Goal: Task Accomplishment & Management: Complete application form

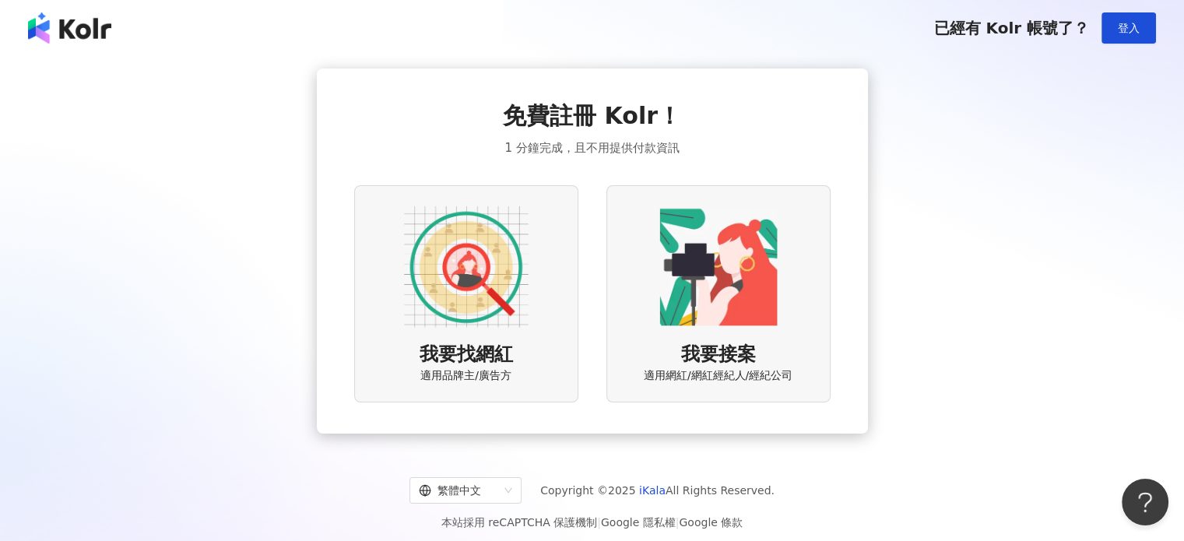
click at [520, 336] on div "我要找網紅 適用品牌主/廣告方" at bounding box center [466, 293] width 224 height 217
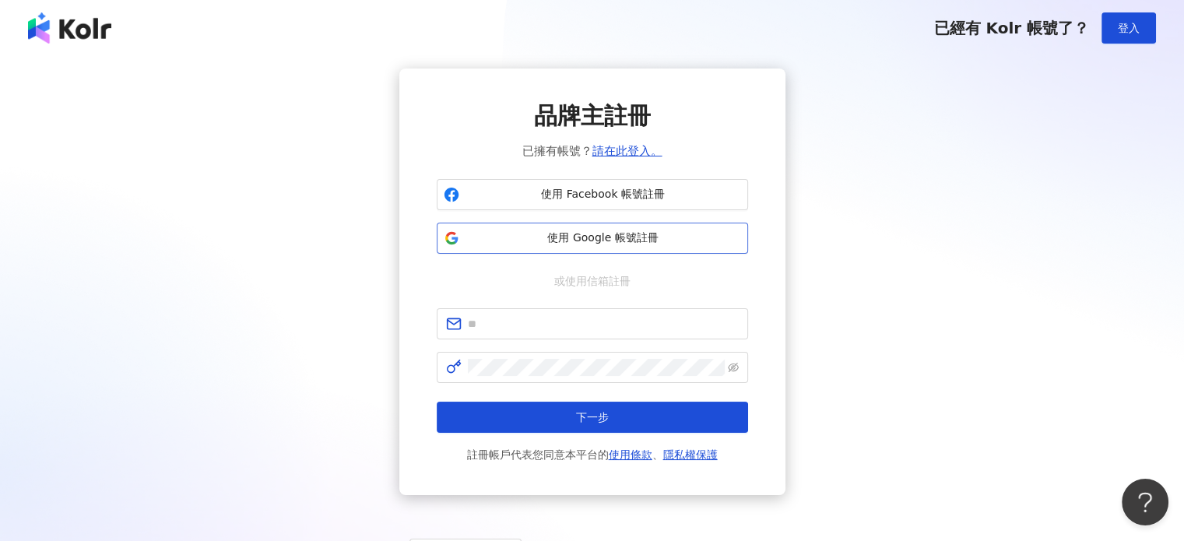
click at [648, 230] on span "使用 Google 帳號註冊" at bounding box center [604, 238] width 276 height 16
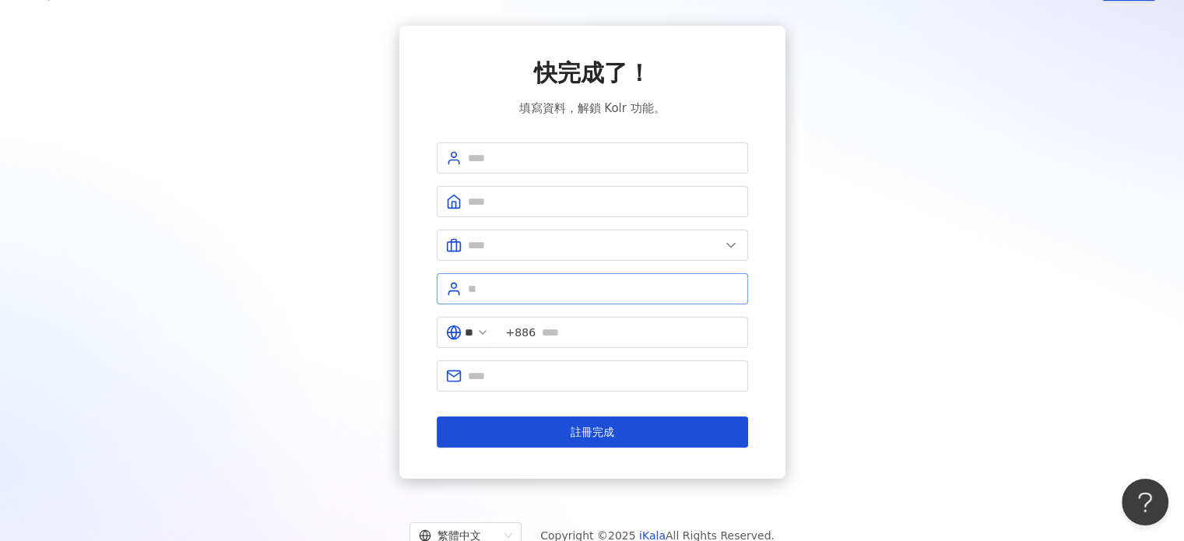
scroll to position [78, 0]
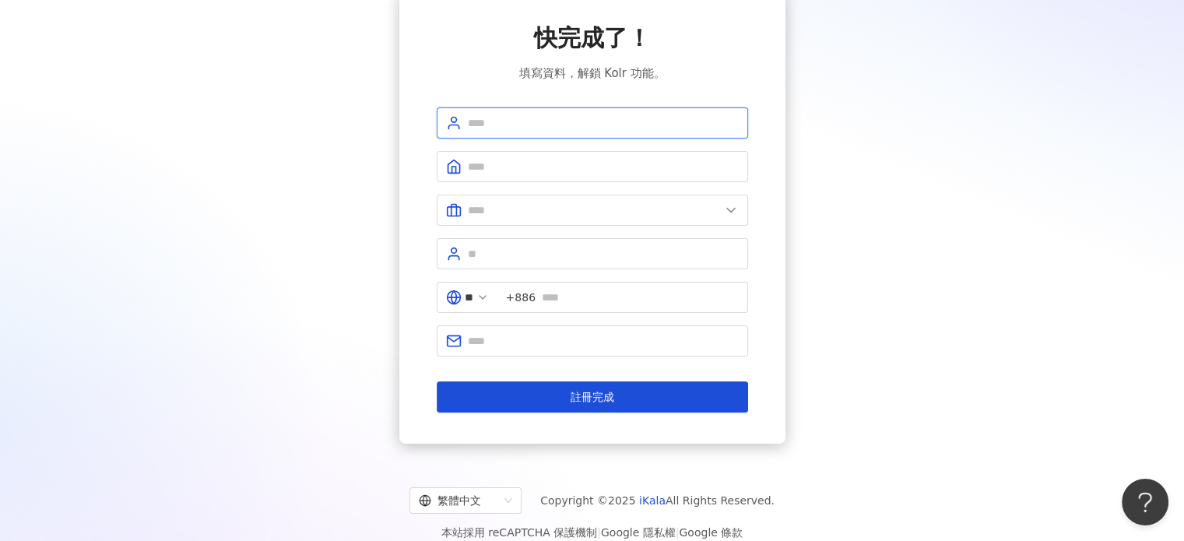
click at [585, 123] on input "text" at bounding box center [603, 122] width 271 height 17
type input "********"
click at [571, 167] on input "text" at bounding box center [603, 166] width 271 height 17
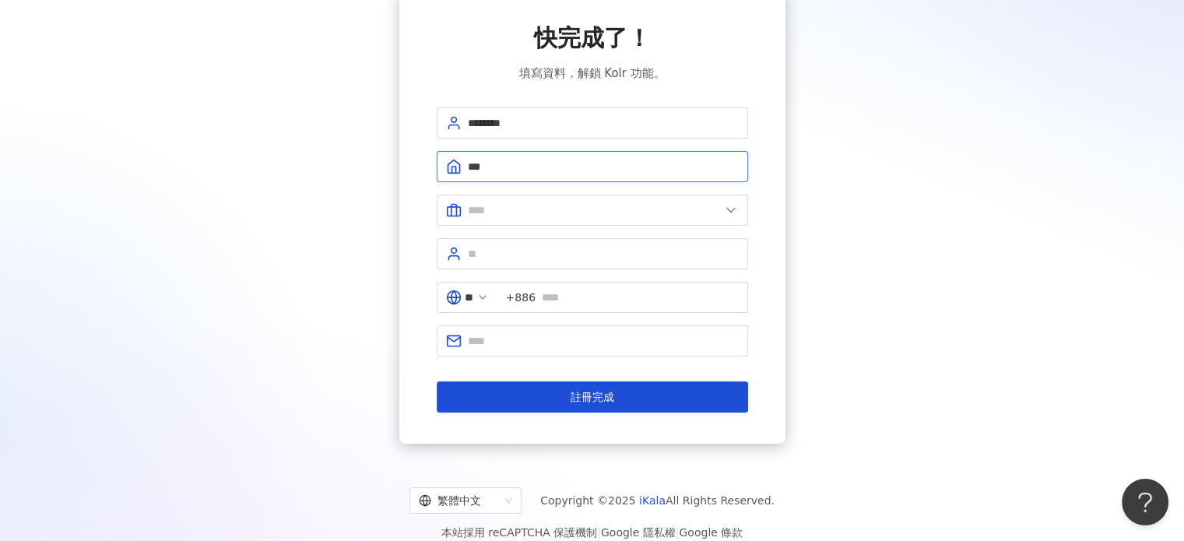
type input "***"
type input "******"
click at [589, 213] on input "text" at bounding box center [594, 210] width 252 height 17
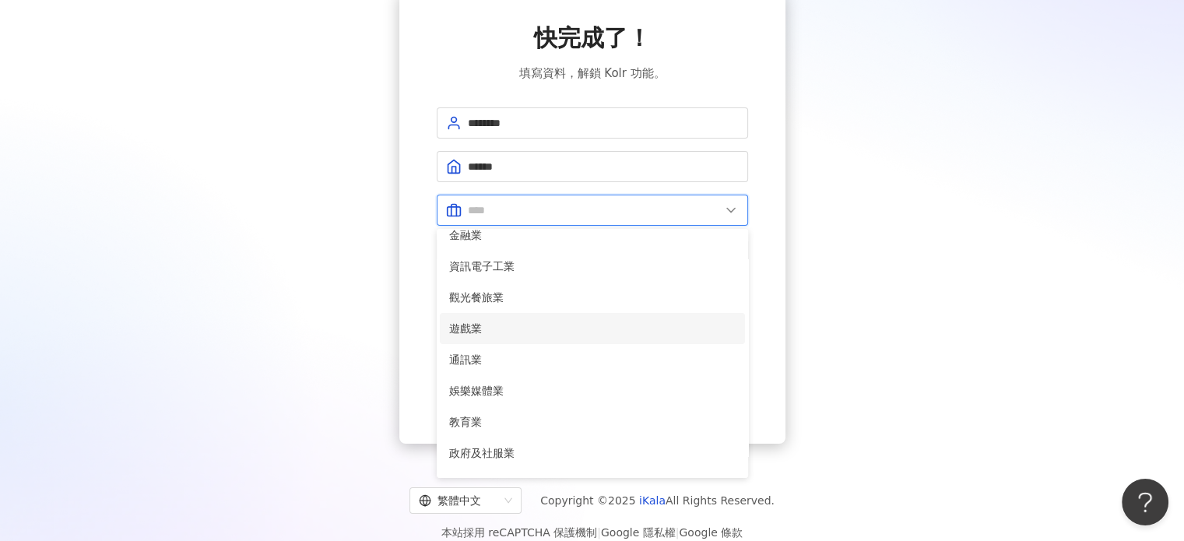
scroll to position [162, 0]
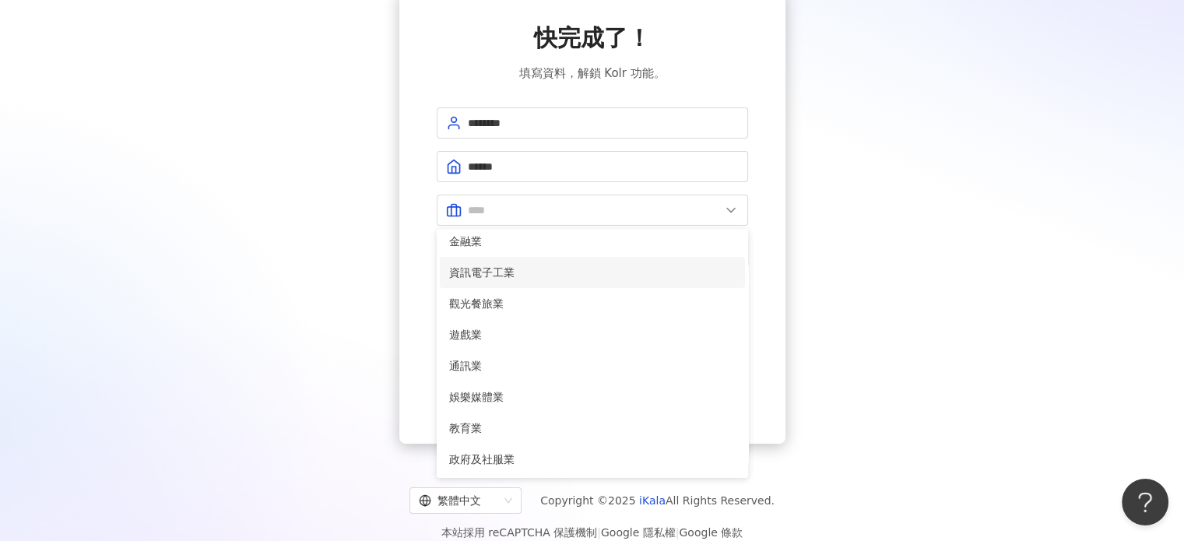
click at [535, 279] on span "資訊電子工業" at bounding box center [592, 272] width 286 height 17
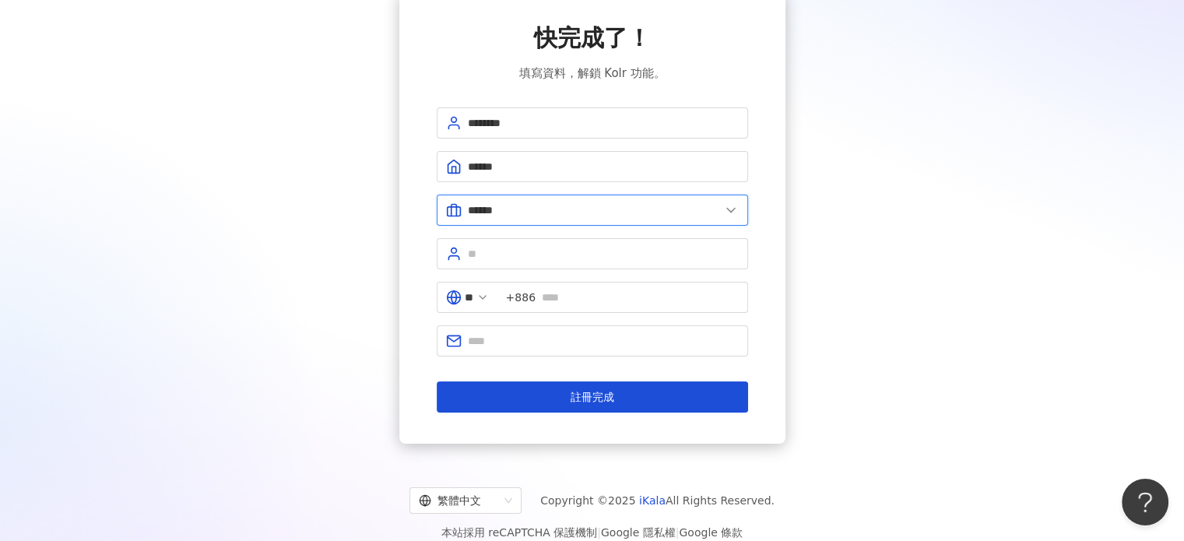
click at [560, 217] on input "******" at bounding box center [594, 210] width 252 height 17
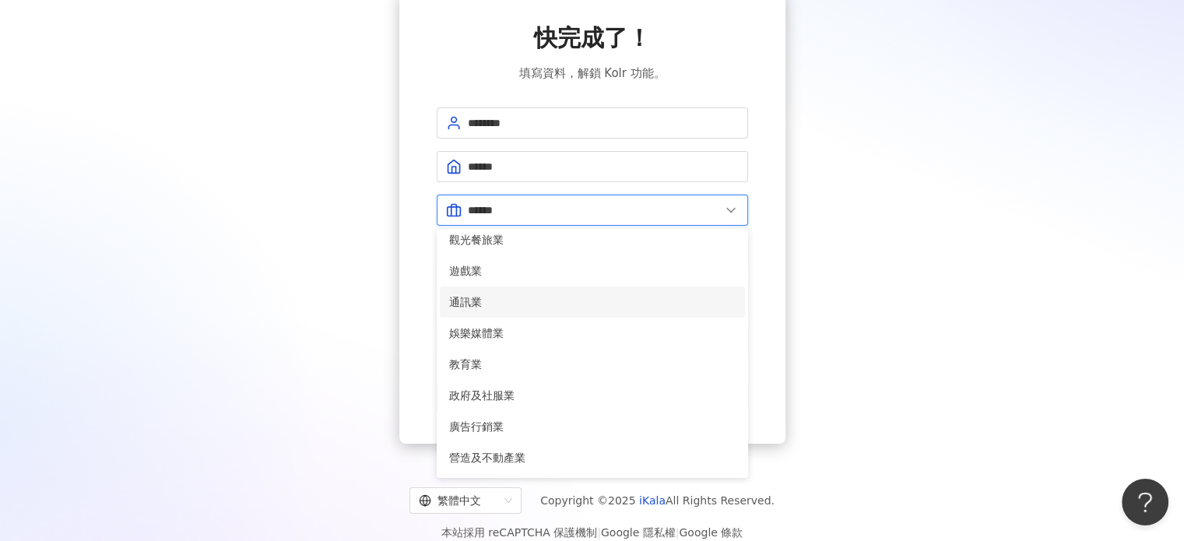
scroll to position [318, 0]
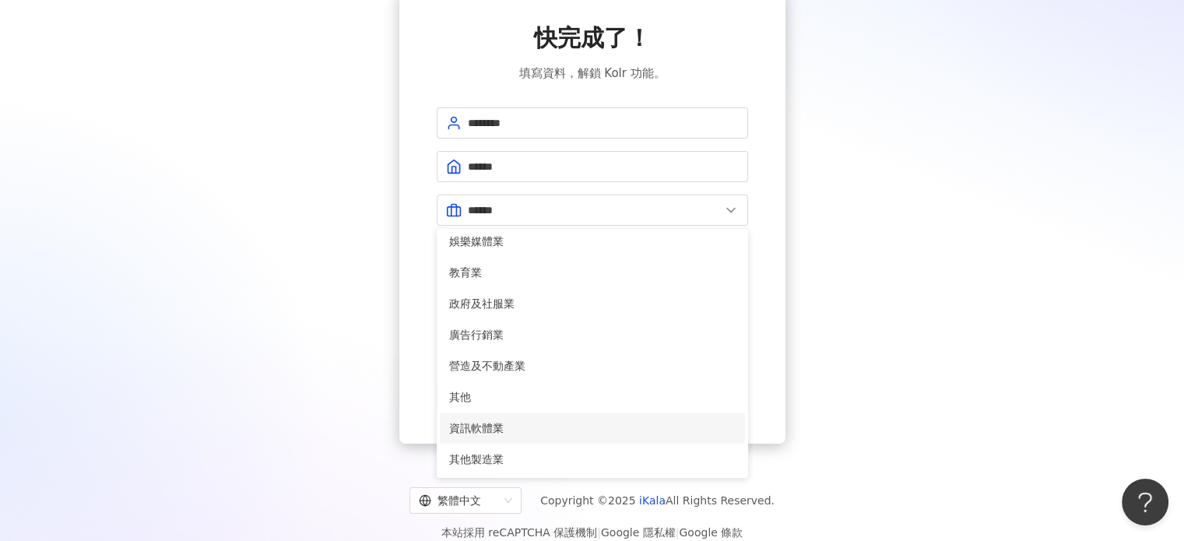
click at [532, 427] on span "資訊軟體業" at bounding box center [592, 428] width 286 height 17
type input "*****"
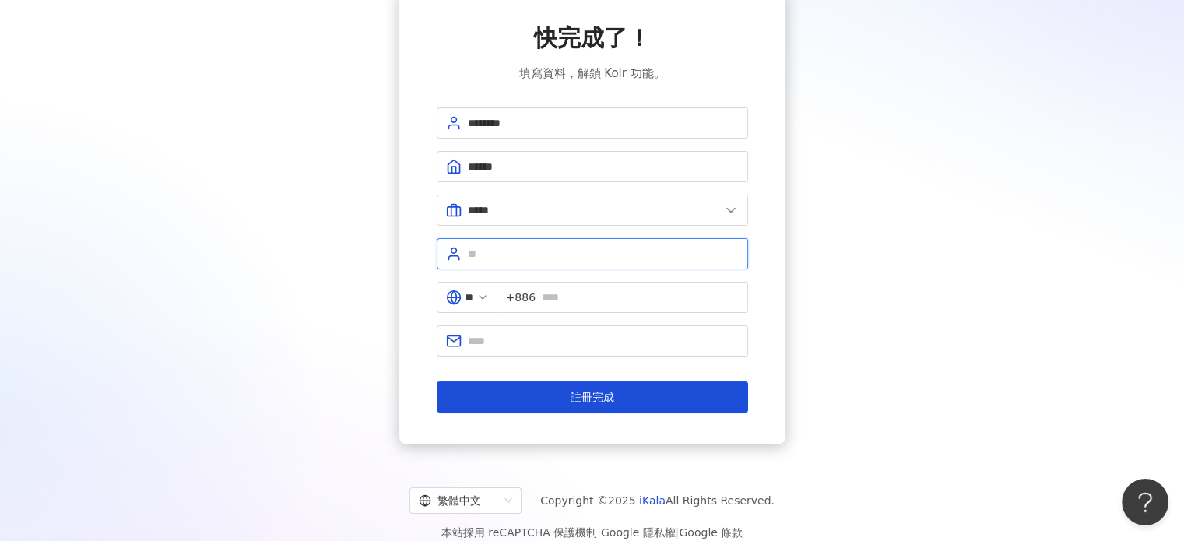
click at [572, 251] on input "text" at bounding box center [603, 253] width 271 height 17
type input "***"
type input "*********"
click at [627, 298] on input "text" at bounding box center [640, 297] width 197 height 17
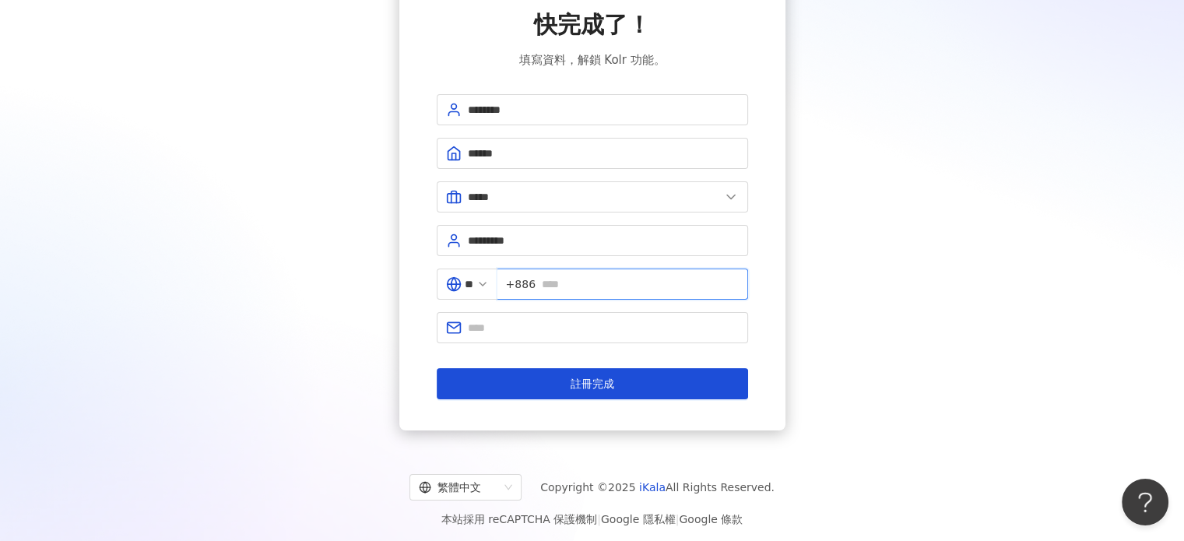
scroll to position [95, 0]
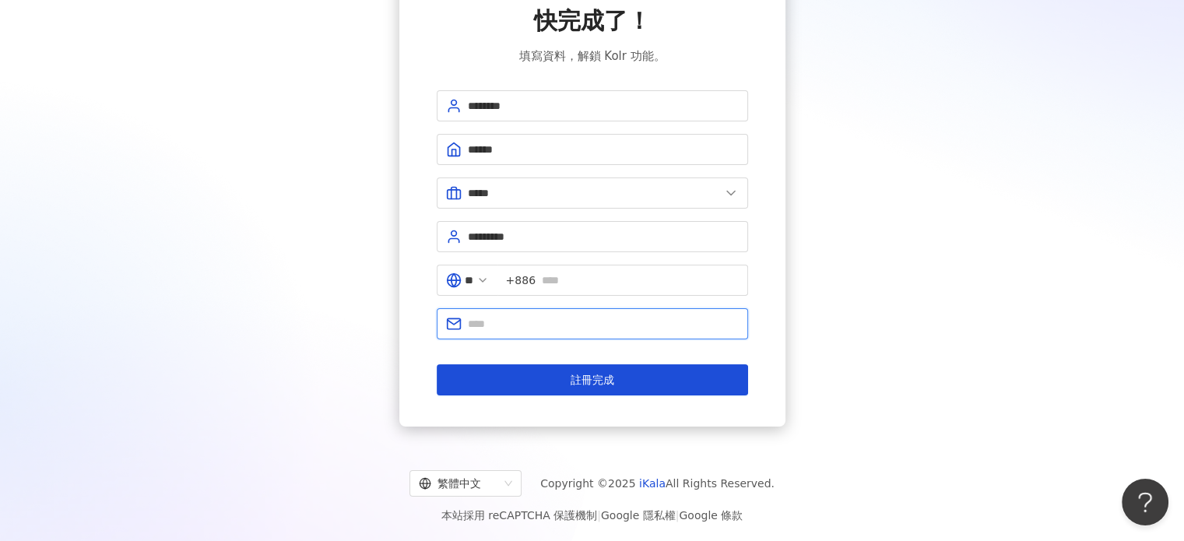
click at [512, 328] on input "text" at bounding box center [603, 323] width 271 height 17
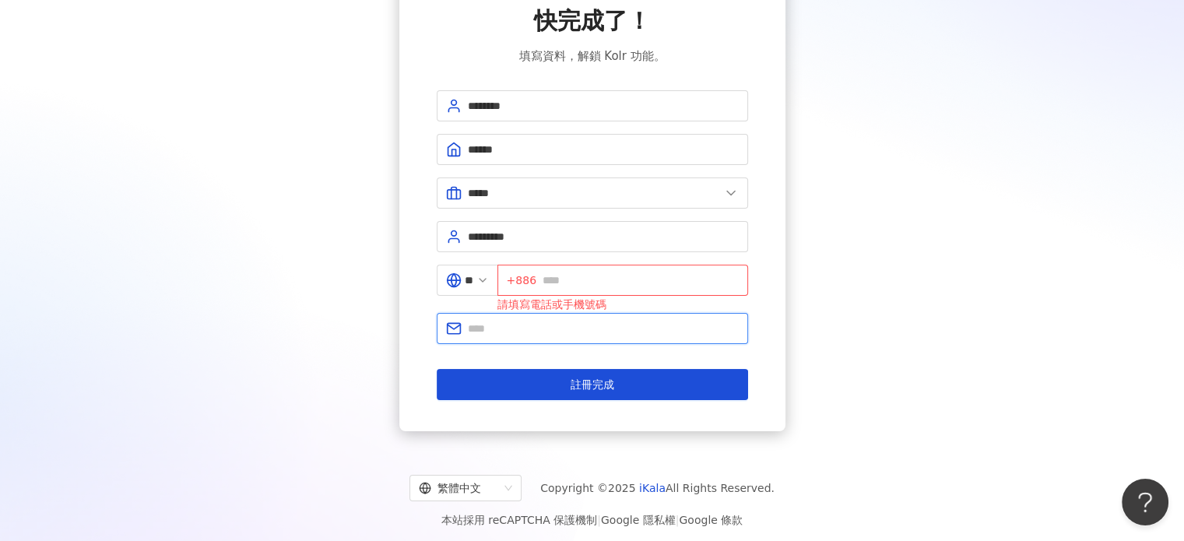
type input "**********"
click at [581, 276] on input "text" at bounding box center [641, 280] width 196 height 17
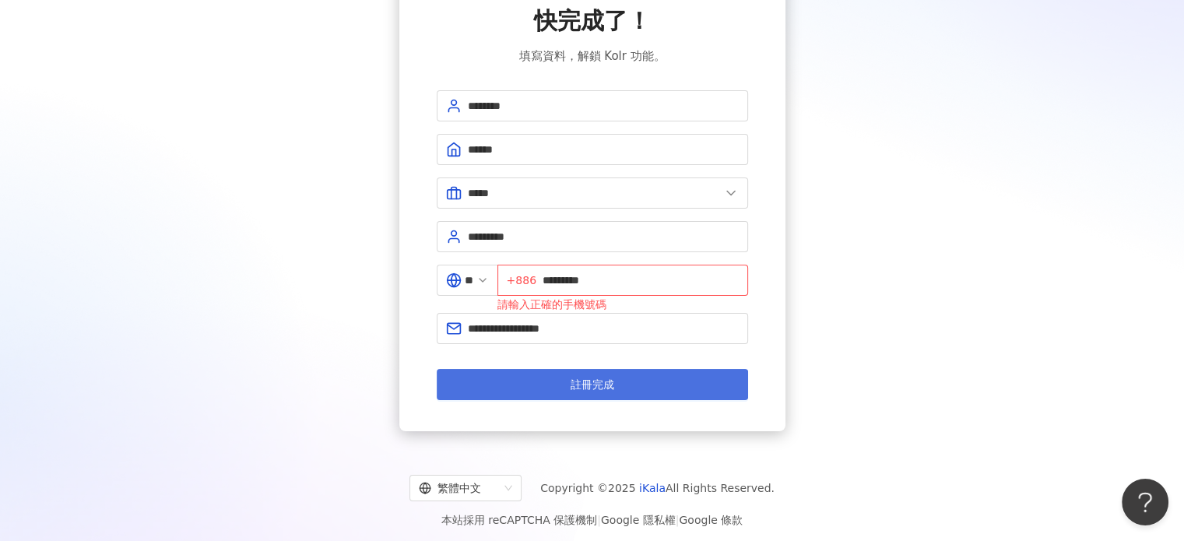
click at [592, 378] on span "註冊完成" at bounding box center [593, 384] width 44 height 12
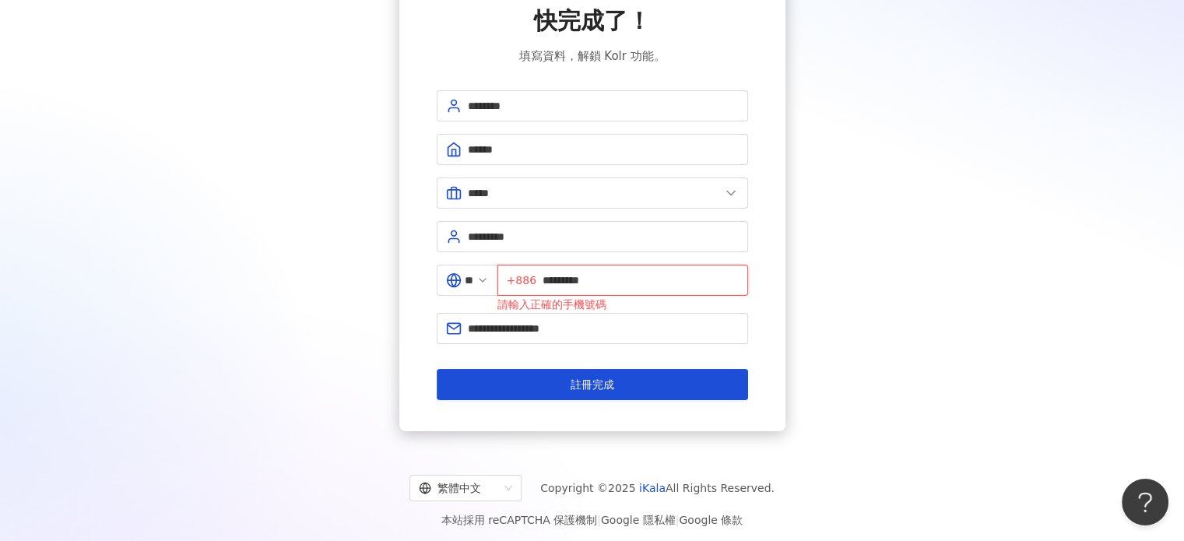
click at [660, 276] on input "*********" at bounding box center [641, 280] width 196 height 17
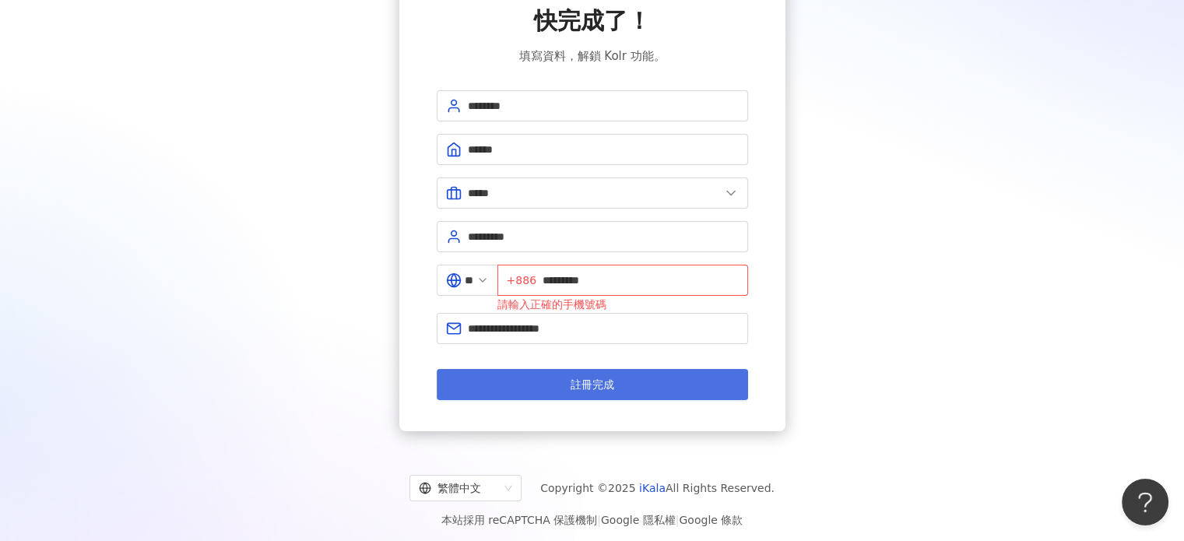
click at [577, 378] on span "註冊完成" at bounding box center [593, 384] width 44 height 12
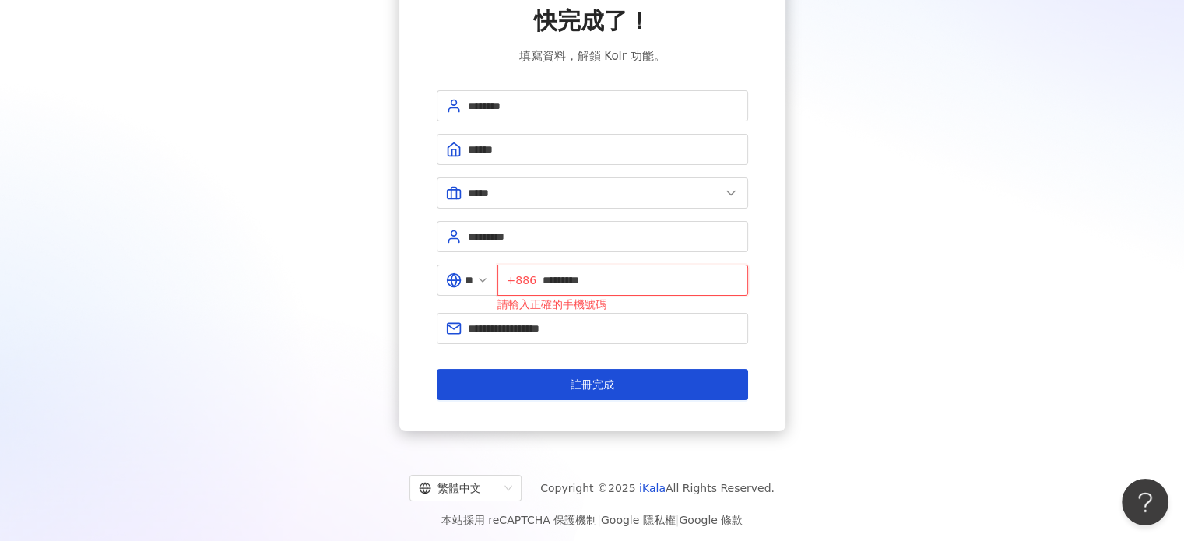
click at [595, 282] on input "*********" at bounding box center [641, 280] width 196 height 17
drag, startPoint x: 554, startPoint y: 279, endPoint x: 606, endPoint y: 279, distance: 52.2
click at [606, 279] on input "*********" at bounding box center [641, 280] width 196 height 17
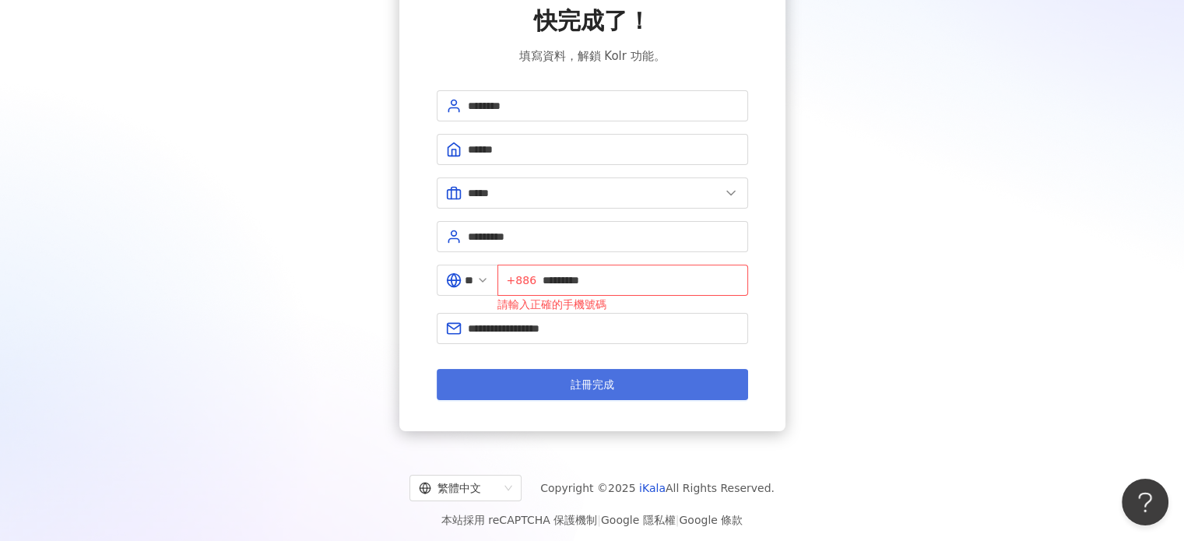
click at [574, 392] on button "註冊完成" at bounding box center [592, 384] width 311 height 31
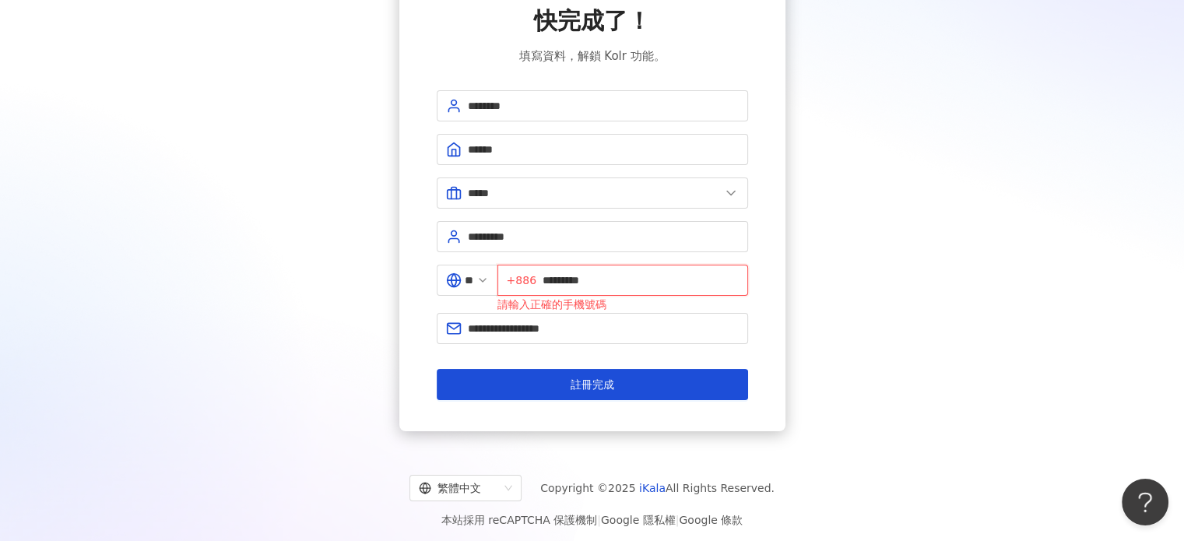
click at [550, 283] on input "*********" at bounding box center [641, 280] width 196 height 17
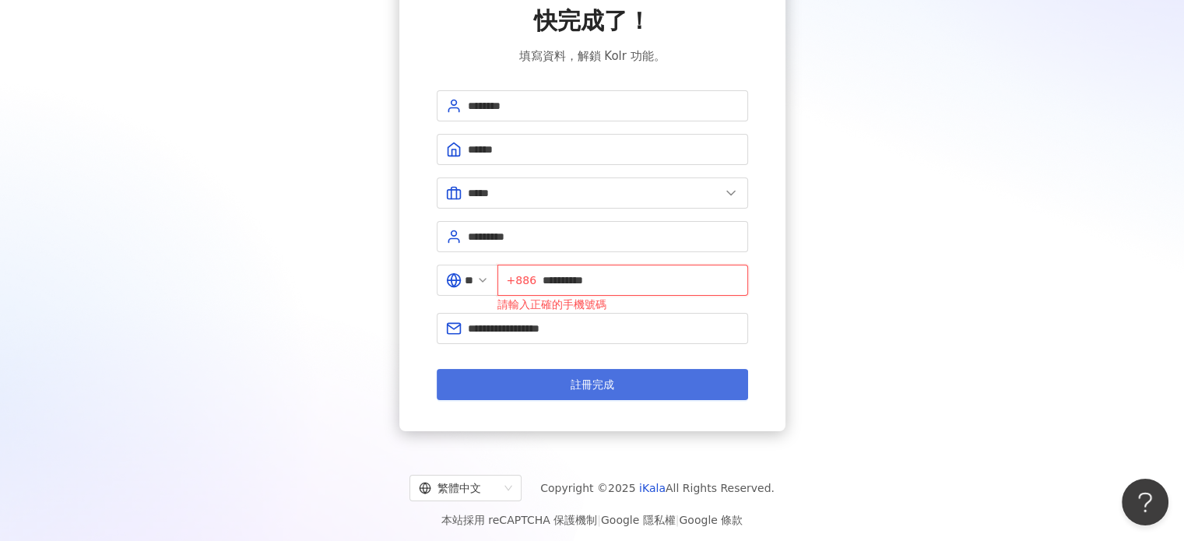
type input "**********"
click at [629, 387] on button "註冊完成" at bounding box center [592, 384] width 311 height 31
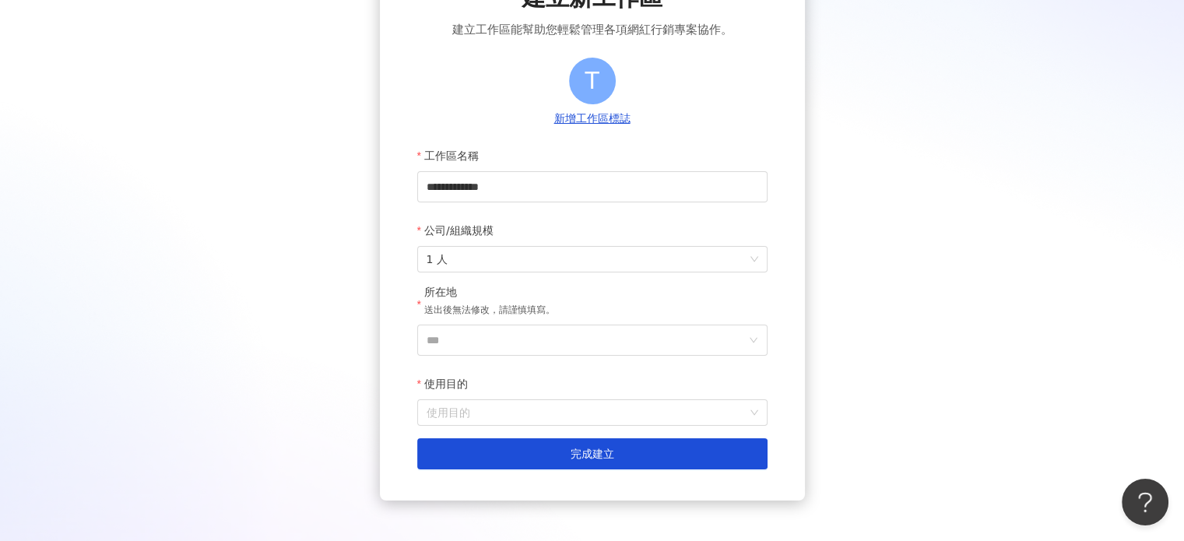
scroll to position [156, 0]
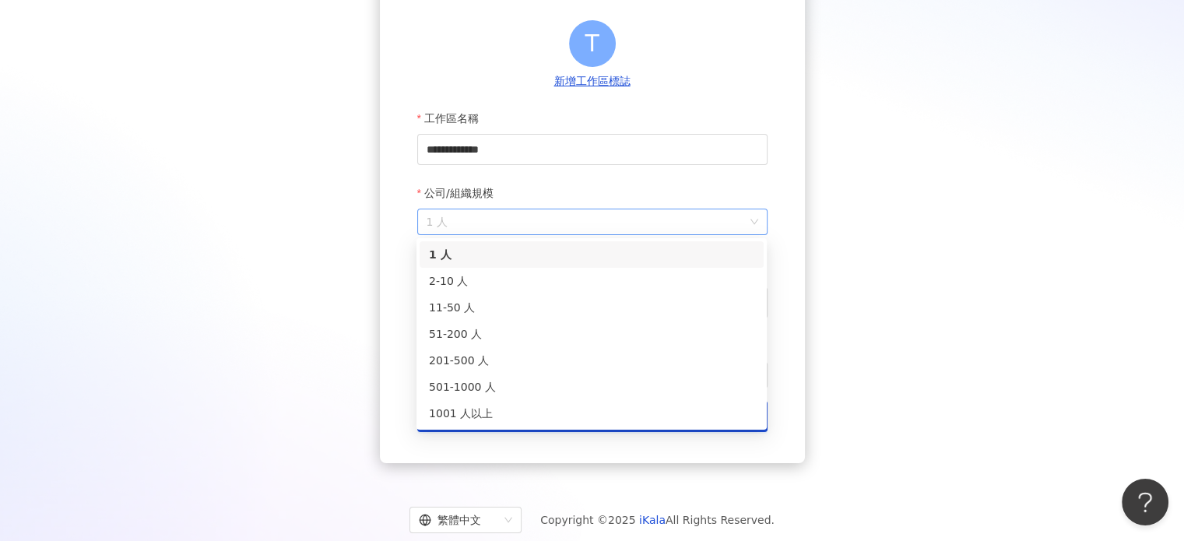
click at [550, 232] on span "1 人" at bounding box center [593, 221] width 332 height 25
click at [532, 279] on div "2-10 人" at bounding box center [591, 280] width 325 height 17
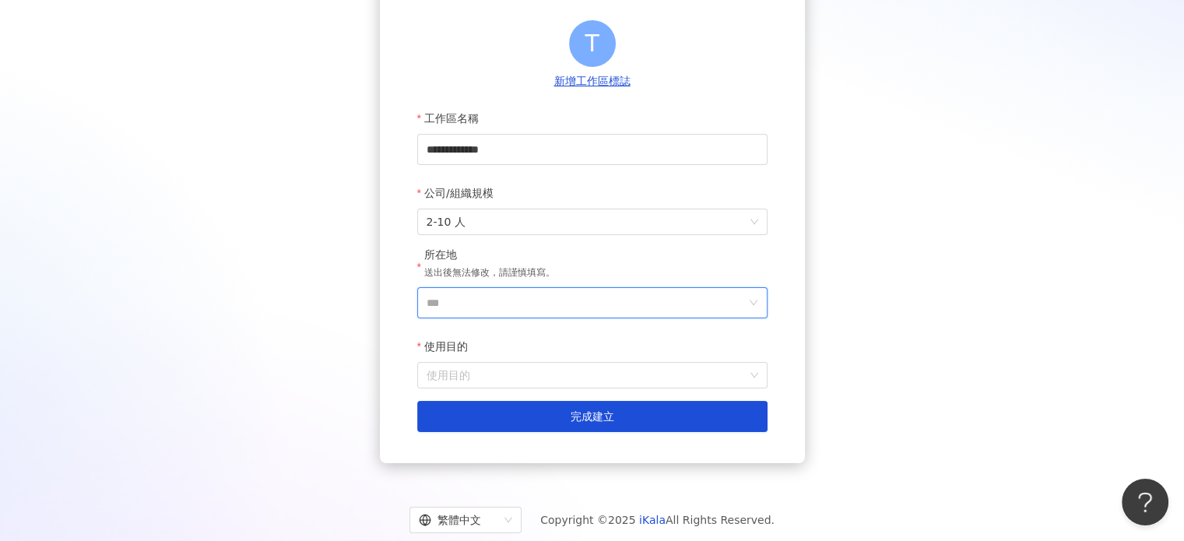
click at [522, 306] on input "***" at bounding box center [586, 303] width 319 height 30
click at [654, 77] on div "台灣" at bounding box center [681, 83] width 149 height 28
click at [557, 371] on input "使用目的" at bounding box center [593, 375] width 332 height 25
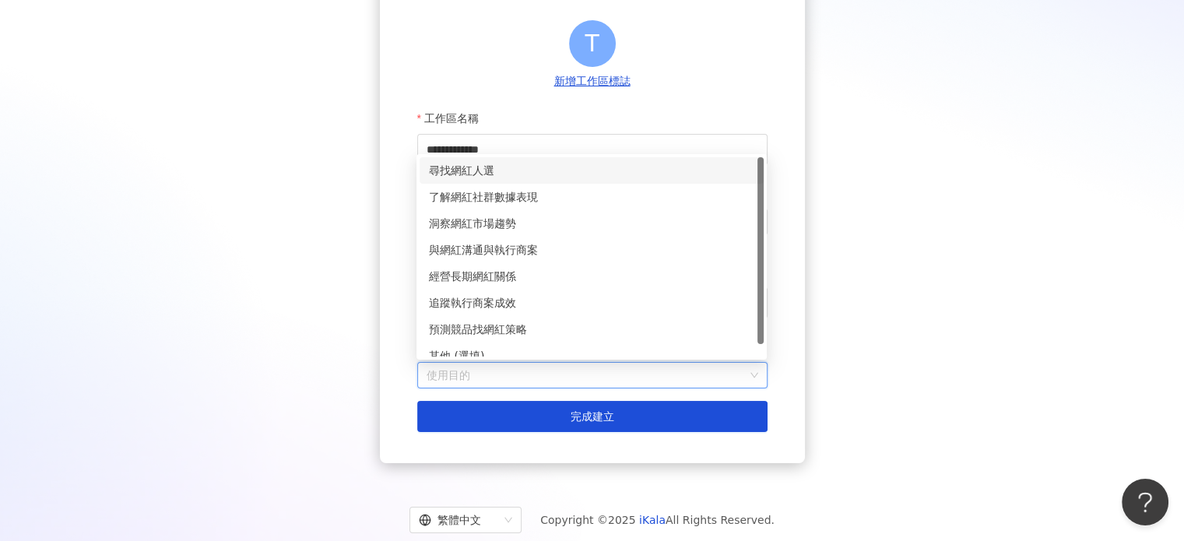
click at [545, 177] on div "尋找網紅人選" at bounding box center [591, 170] width 325 height 17
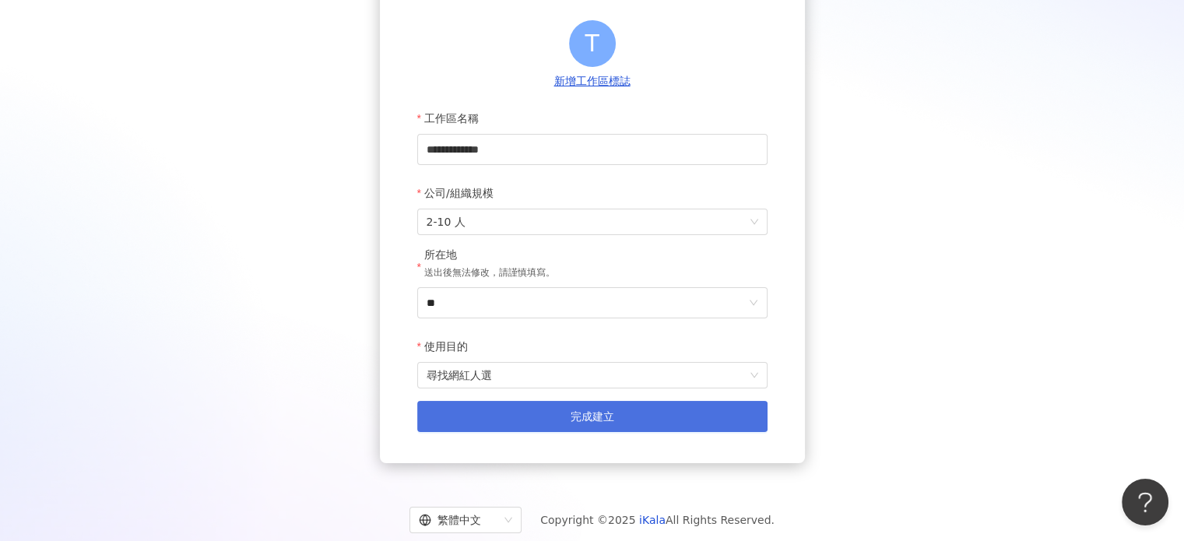
click at [560, 412] on button "完成建立" at bounding box center [592, 416] width 350 height 31
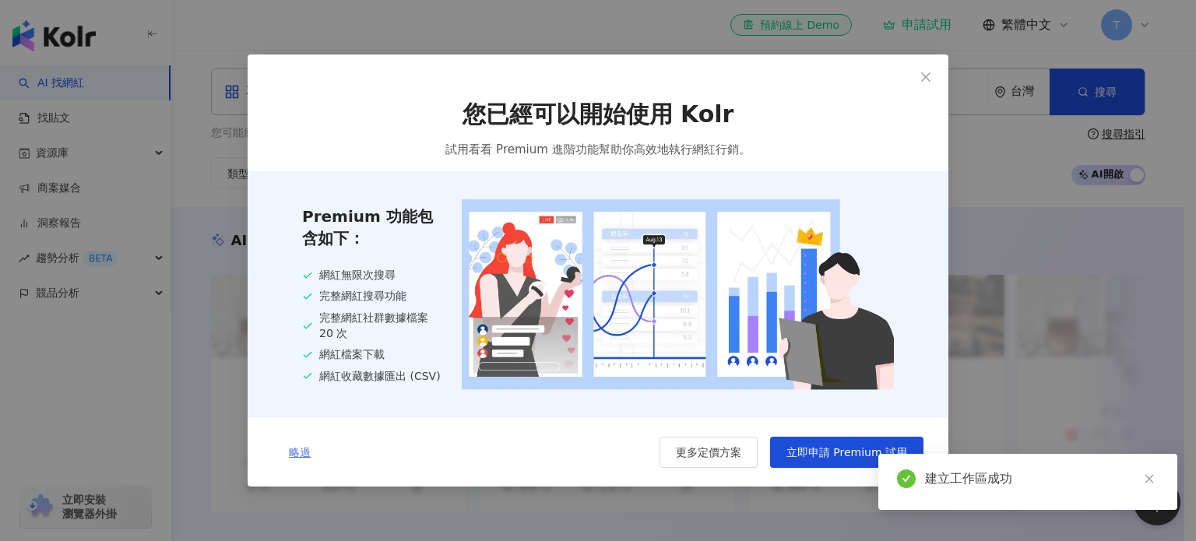
click at [303, 450] on span "略過" at bounding box center [300, 452] width 22 height 12
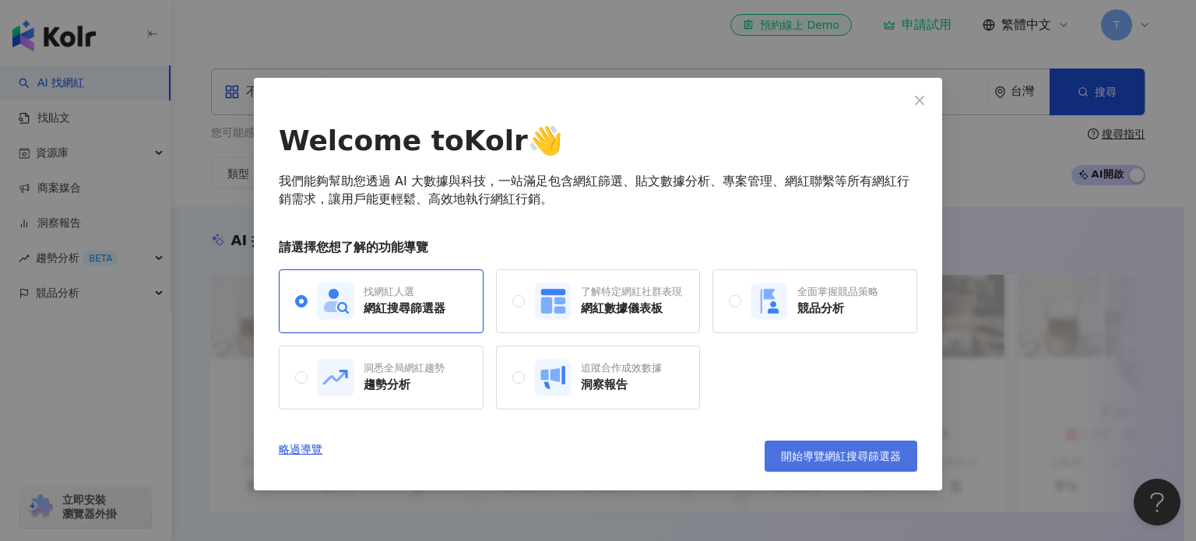
click at [803, 457] on span "開始導覽網紅搜尋篩選器" at bounding box center [841, 456] width 120 height 12
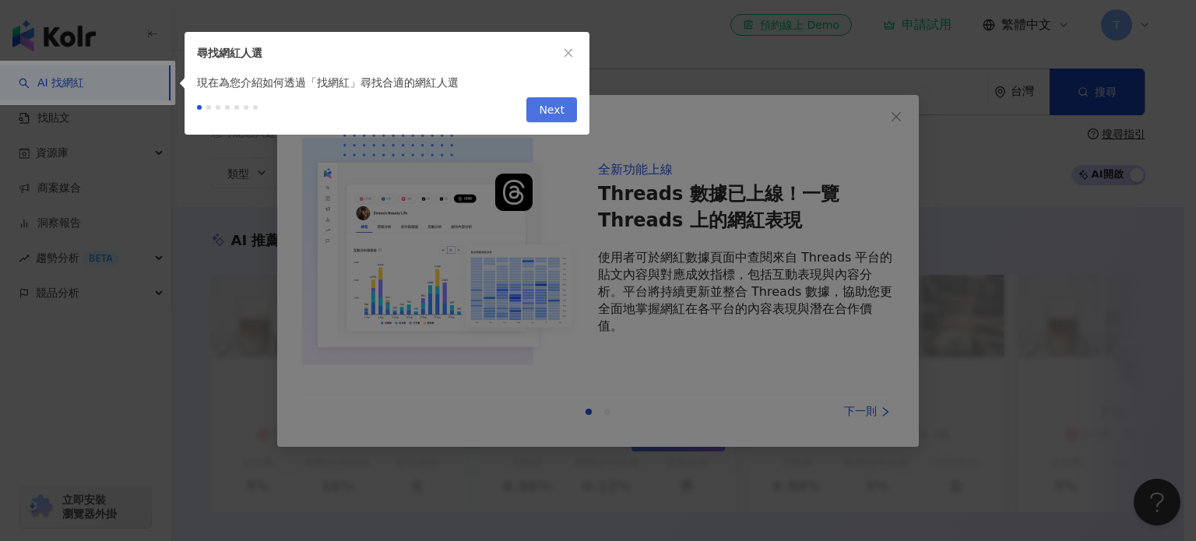
click at [566, 108] on button "Next" at bounding box center [551, 109] width 51 height 25
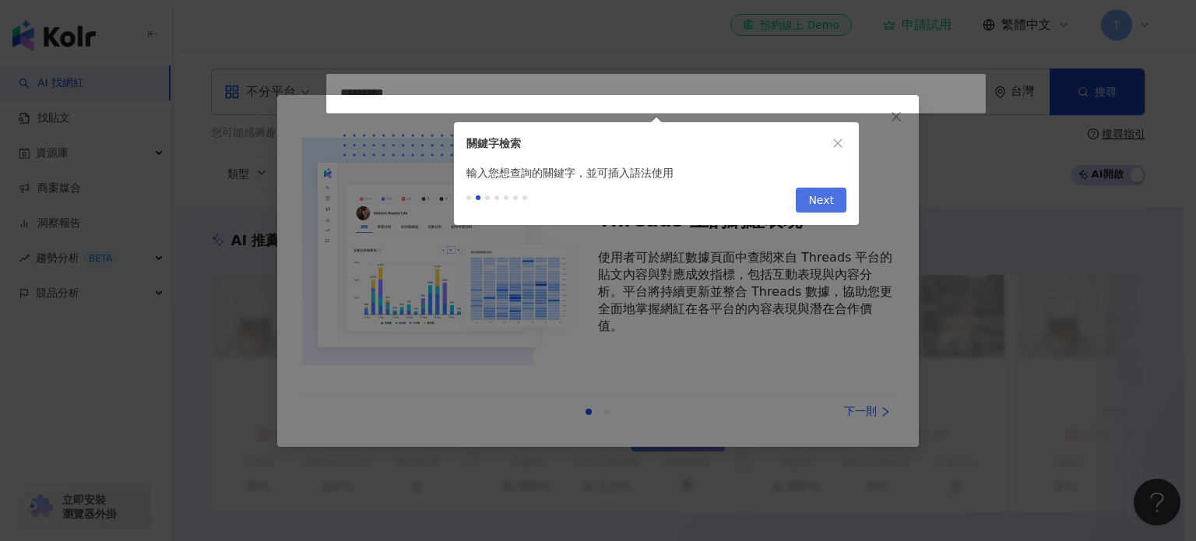
type input "*********"
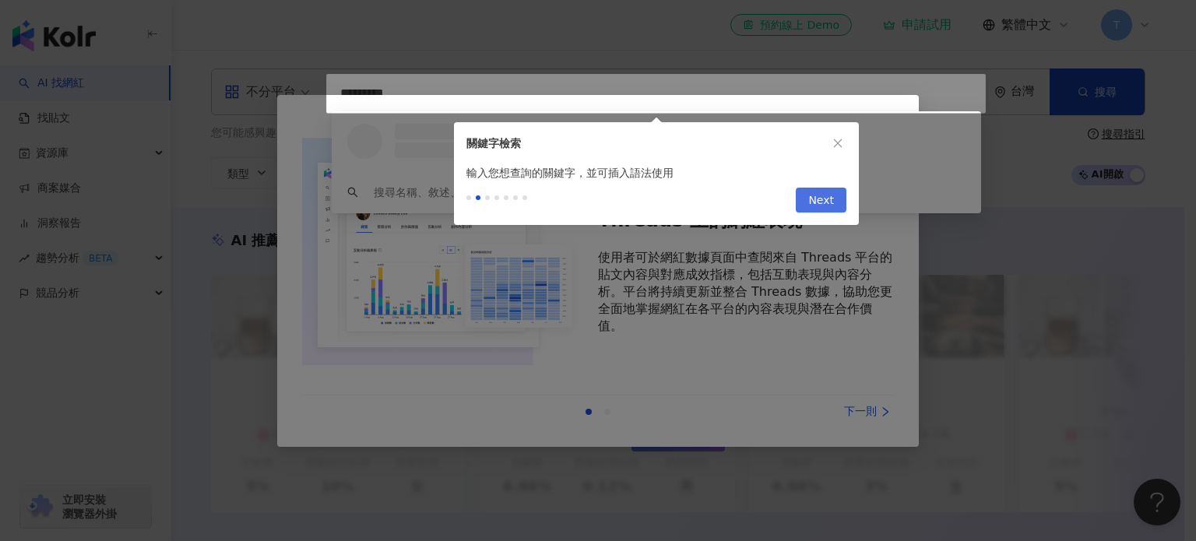
click at [824, 205] on span "Next" at bounding box center [821, 200] width 26 height 25
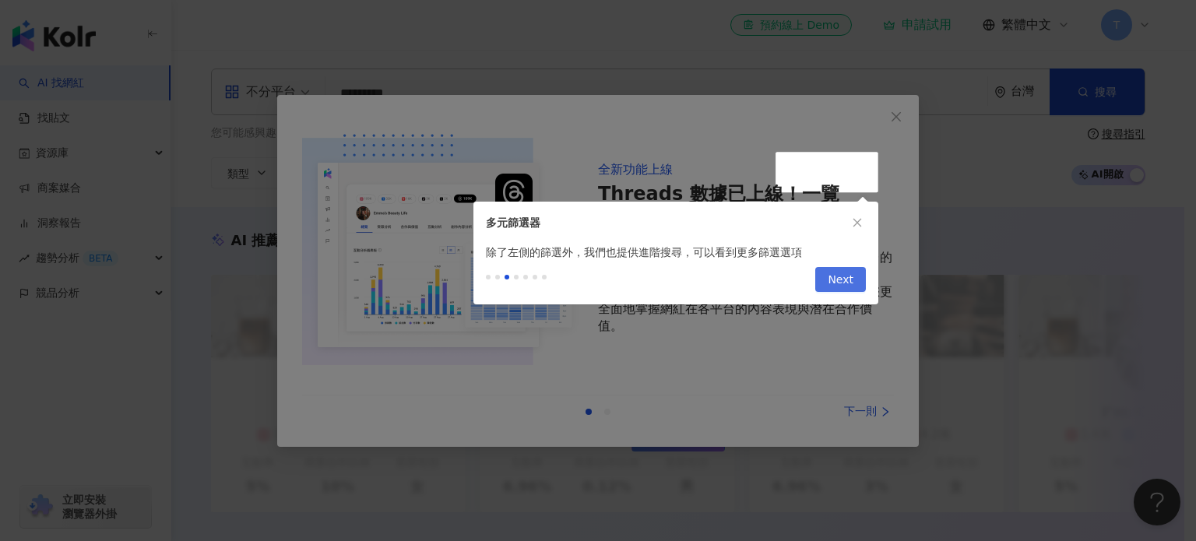
click at [835, 290] on span "Next" at bounding box center [841, 280] width 26 height 25
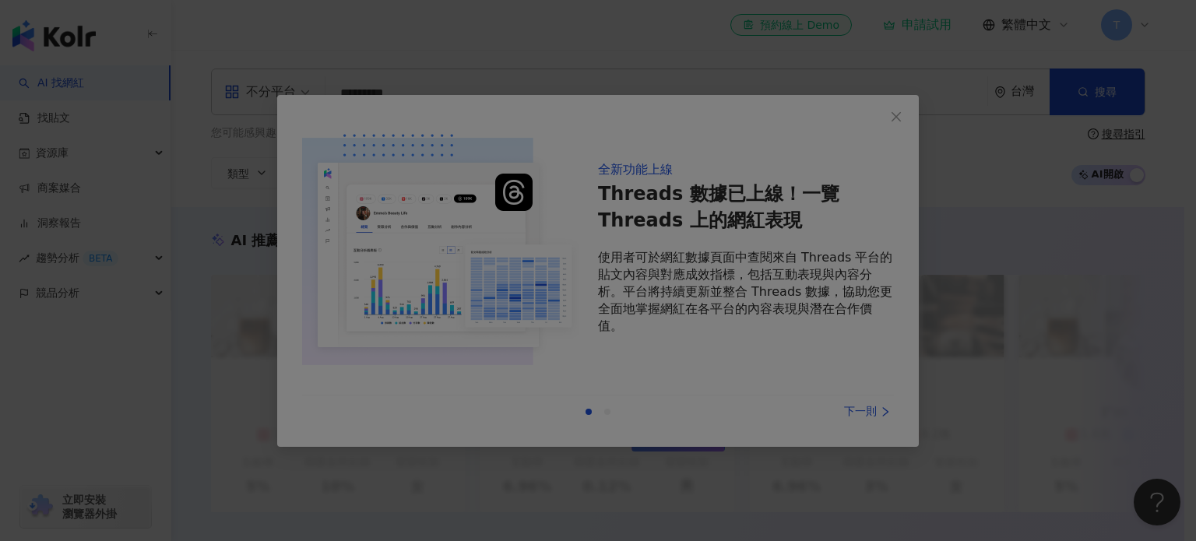
click at [634, 392] on div at bounding box center [598, 270] width 1196 height 541
drag, startPoint x: 900, startPoint y: 109, endPoint x: 891, endPoint y: 121, distance: 14.5
click at [898, 112] on div at bounding box center [598, 270] width 1196 height 541
click at [564, 406] on div at bounding box center [598, 270] width 1196 height 541
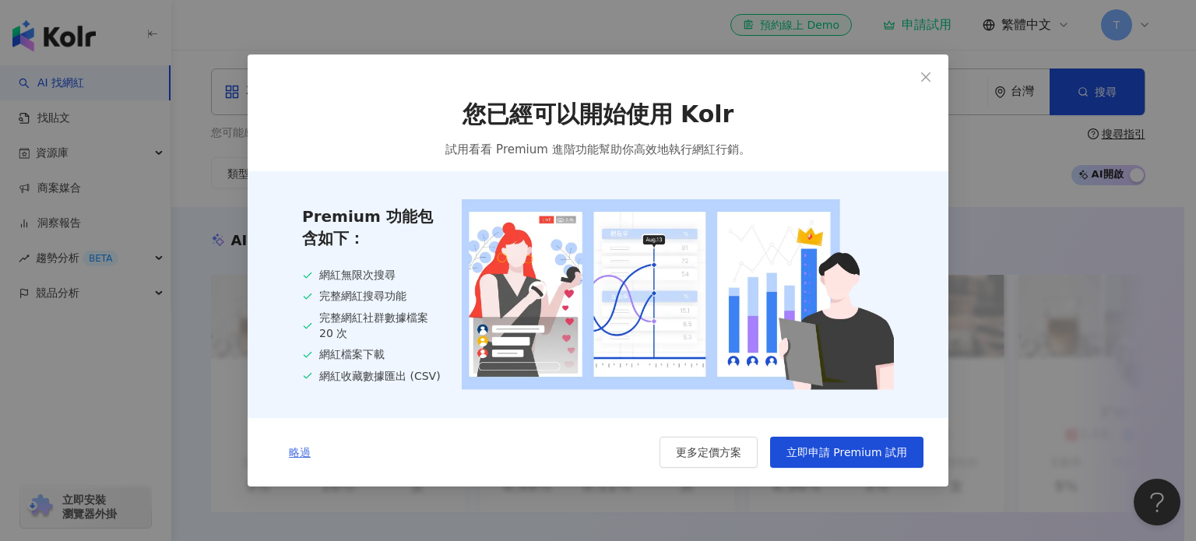
click at [302, 459] on span "略過" at bounding box center [300, 452] width 22 height 12
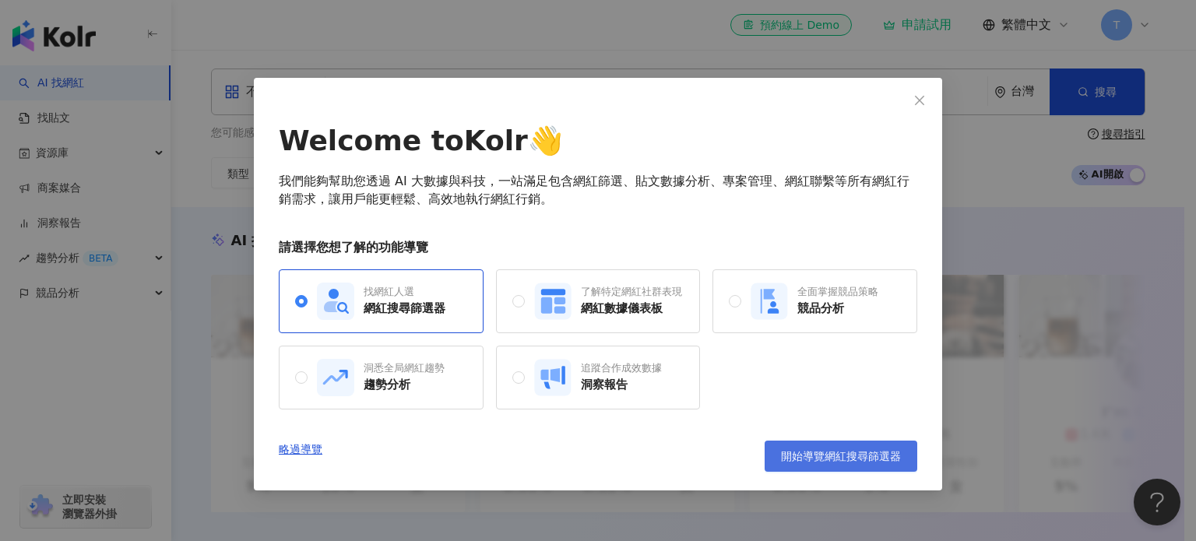
click at [861, 460] on span "開始導覽網紅搜尋篩選器" at bounding box center [841, 456] width 120 height 12
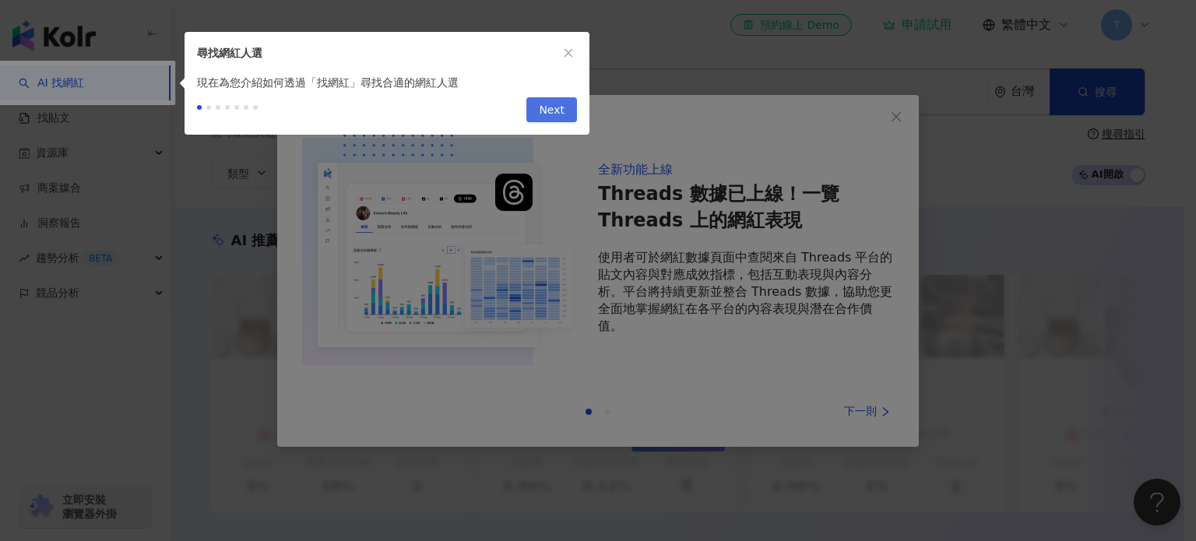
click at [558, 106] on span "Next" at bounding box center [552, 110] width 26 height 25
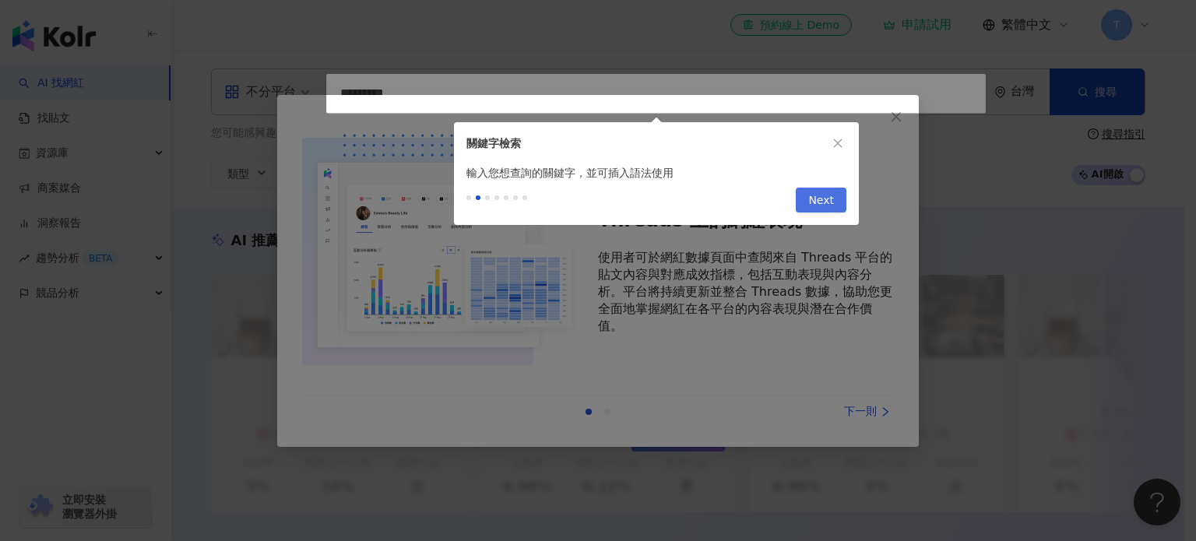
type input "*********"
click at [807, 198] on button "Next" at bounding box center [821, 200] width 51 height 25
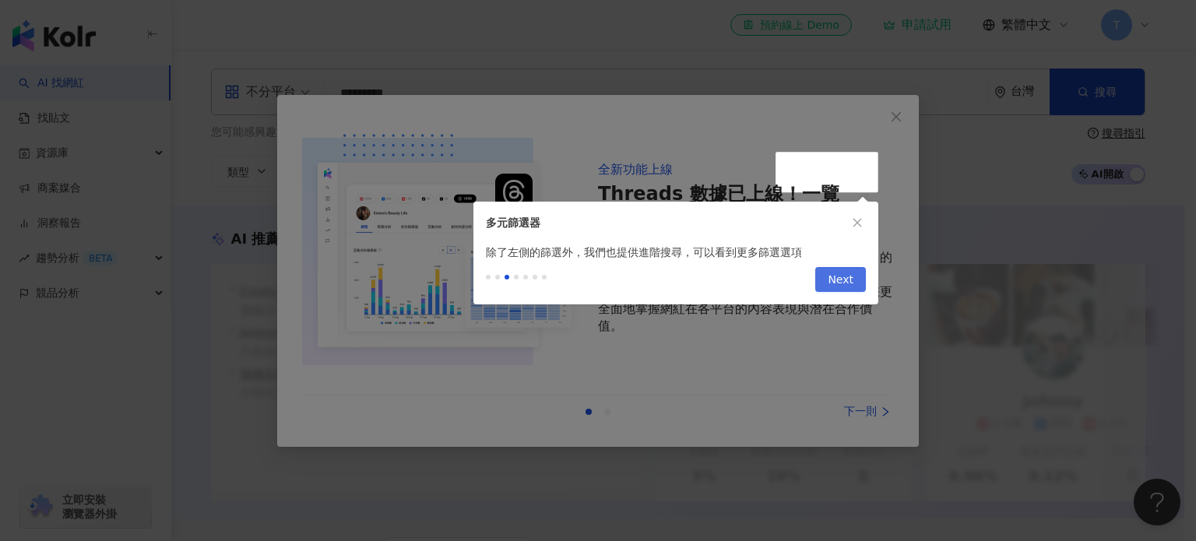
click at [835, 276] on span "Next" at bounding box center [841, 280] width 26 height 25
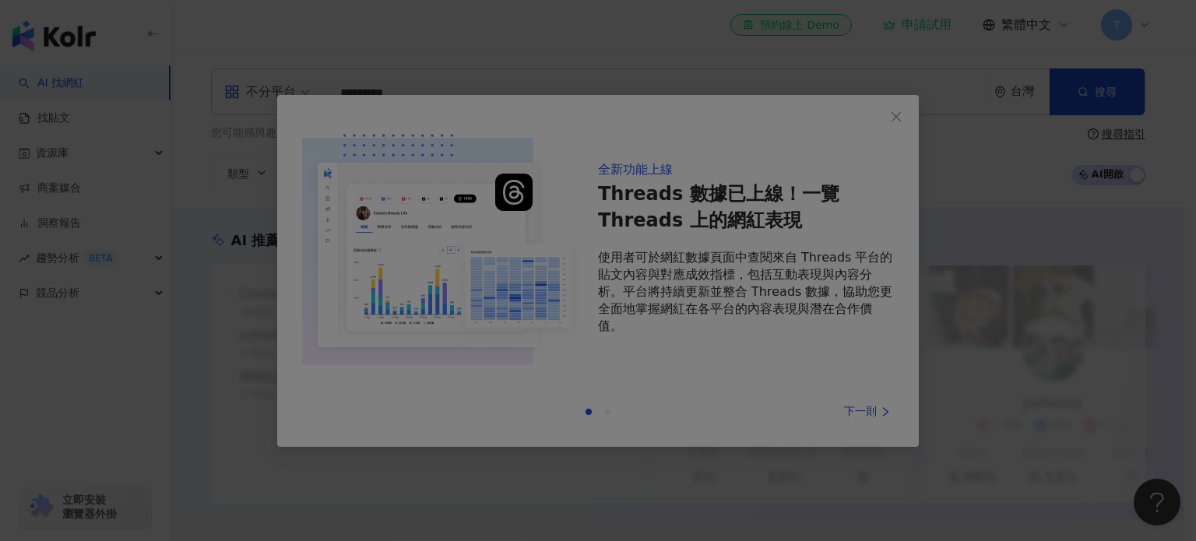
click at [897, 120] on div at bounding box center [598, 270] width 1196 height 541
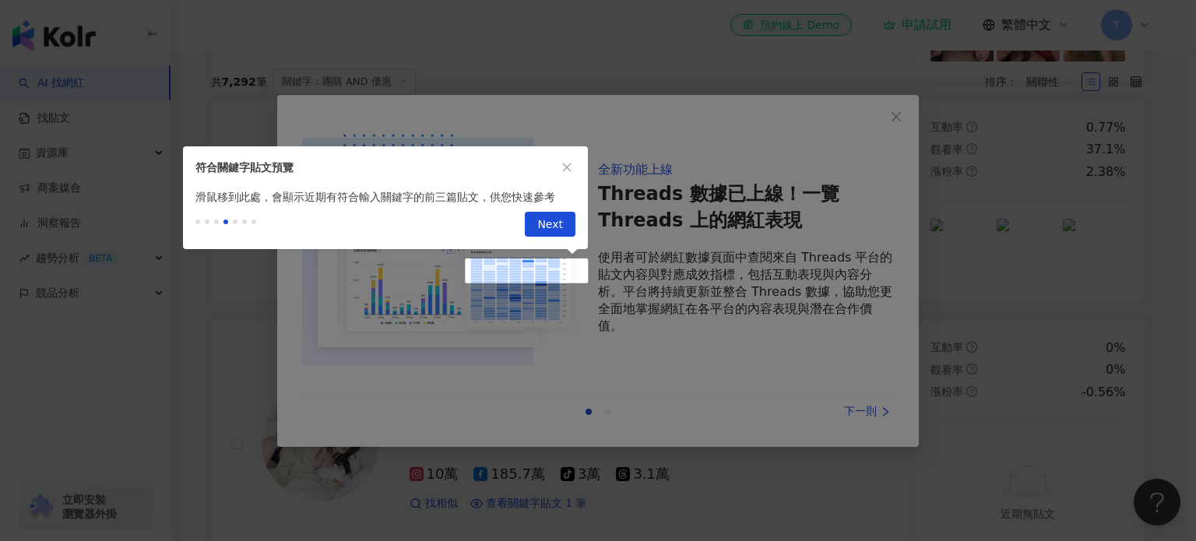
click at [630, 363] on div at bounding box center [598, 270] width 1196 height 541
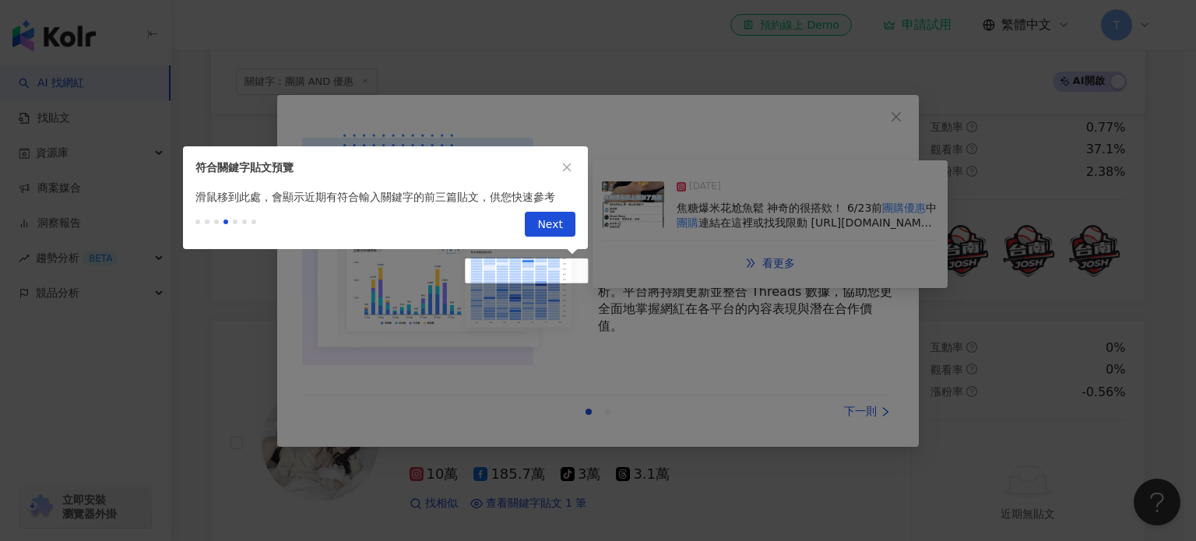
scroll to position [0, 0]
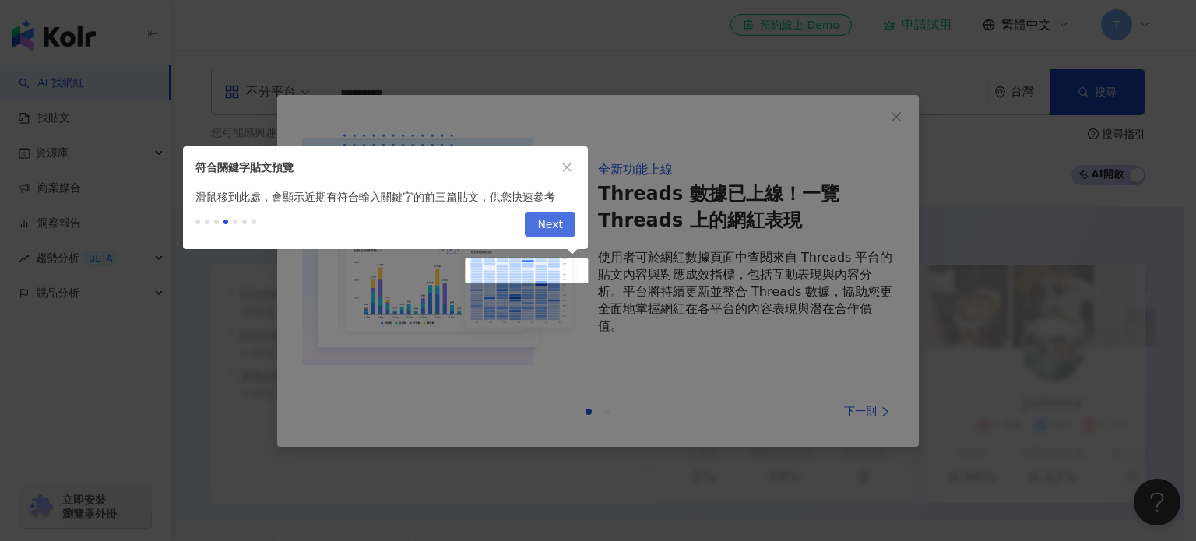
click at [557, 222] on span "Next" at bounding box center [550, 225] width 26 height 25
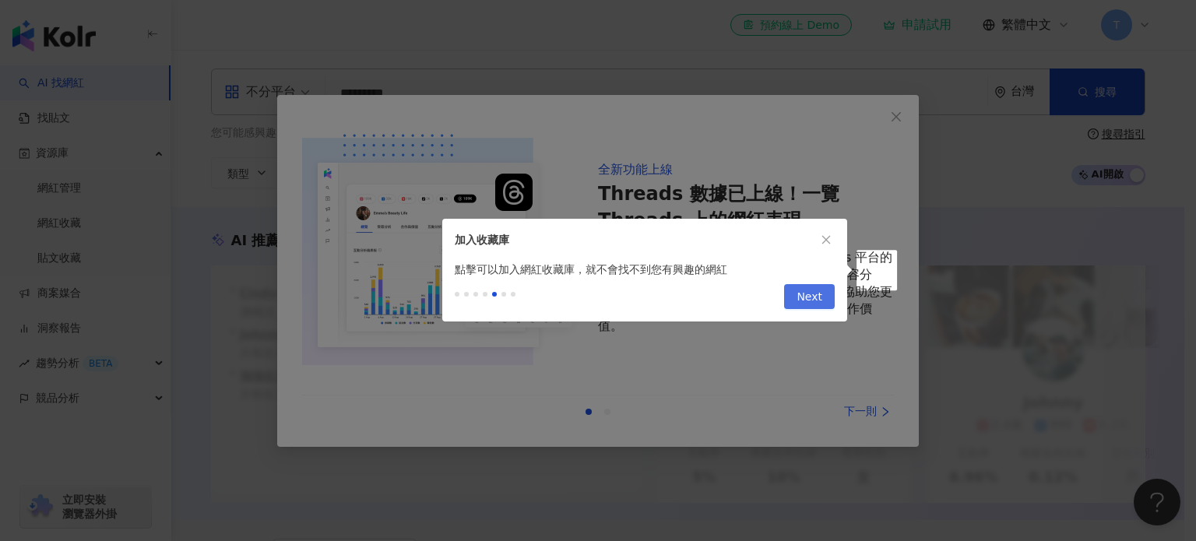
click at [810, 301] on span "Next" at bounding box center [809, 297] width 26 height 25
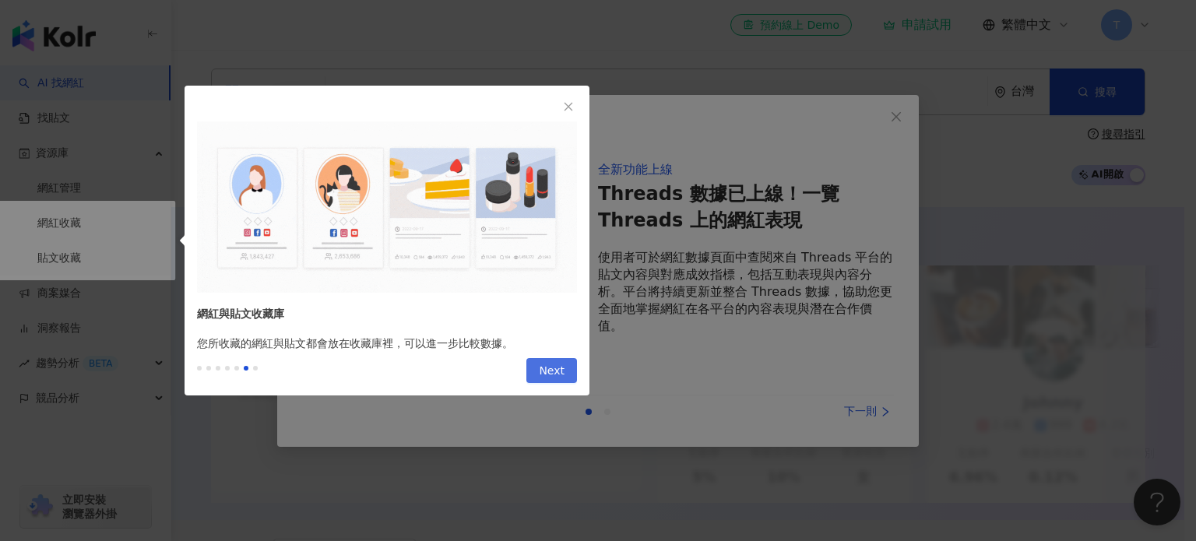
click at [550, 365] on span "Next" at bounding box center [552, 371] width 26 height 25
click at [574, 370] on button "Next" at bounding box center [551, 370] width 51 height 25
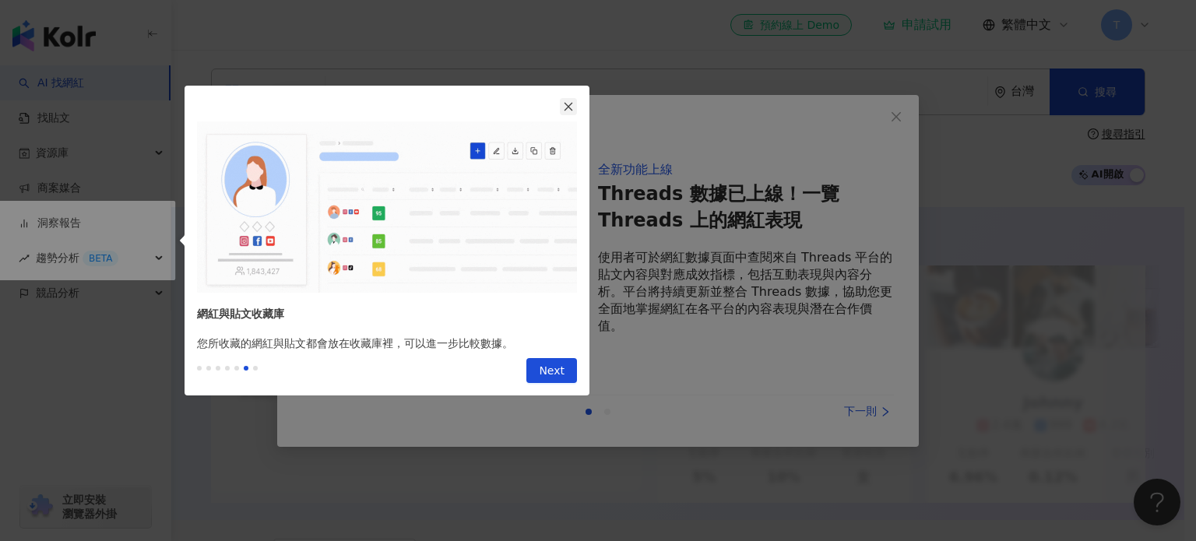
click at [571, 109] on icon "close" at bounding box center [568, 107] width 9 height 9
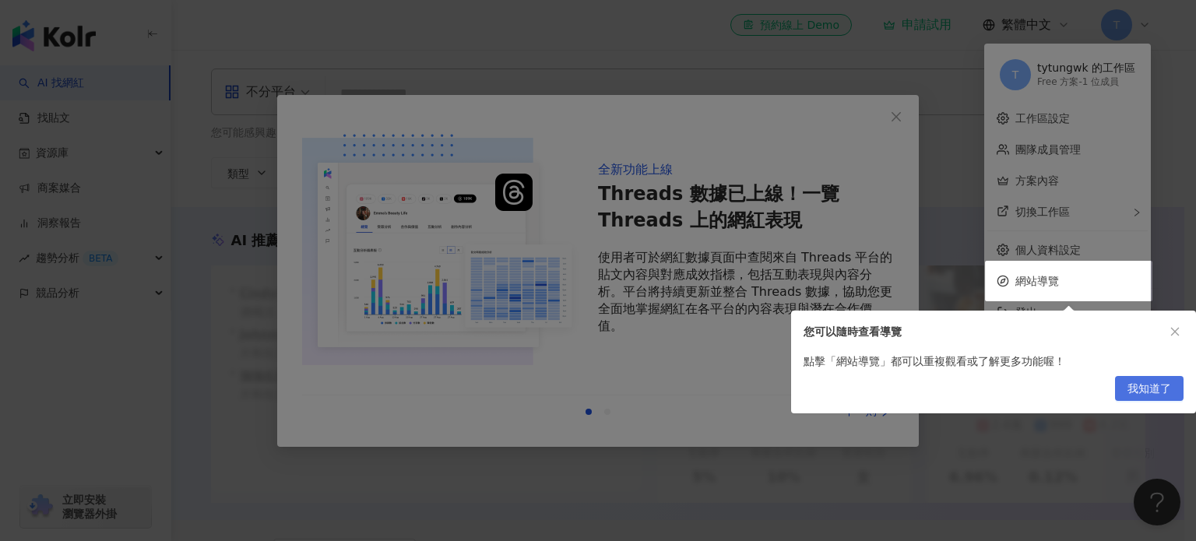
click at [1147, 394] on span "我知道了" at bounding box center [1149, 389] width 44 height 25
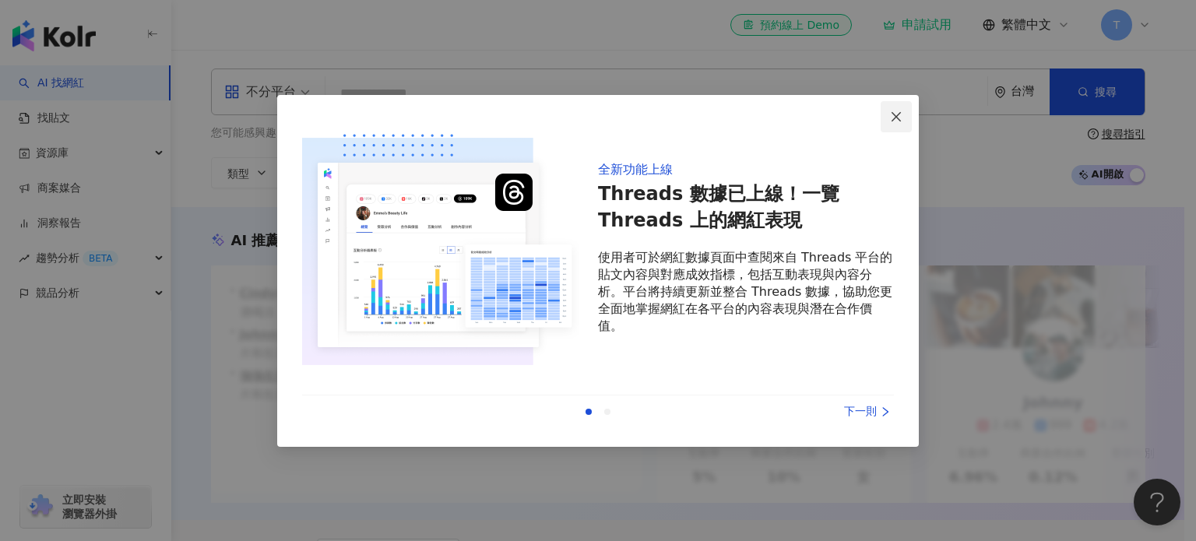
click at [892, 120] on icon "close" at bounding box center [895, 116] width 9 height 9
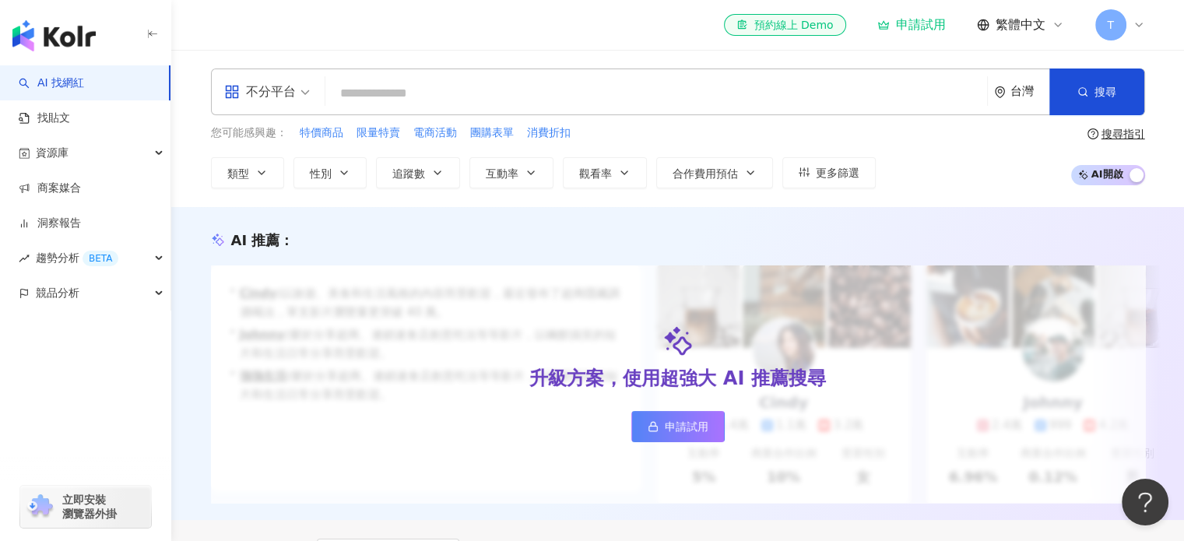
click at [433, 83] on input "search" at bounding box center [656, 94] width 649 height 30
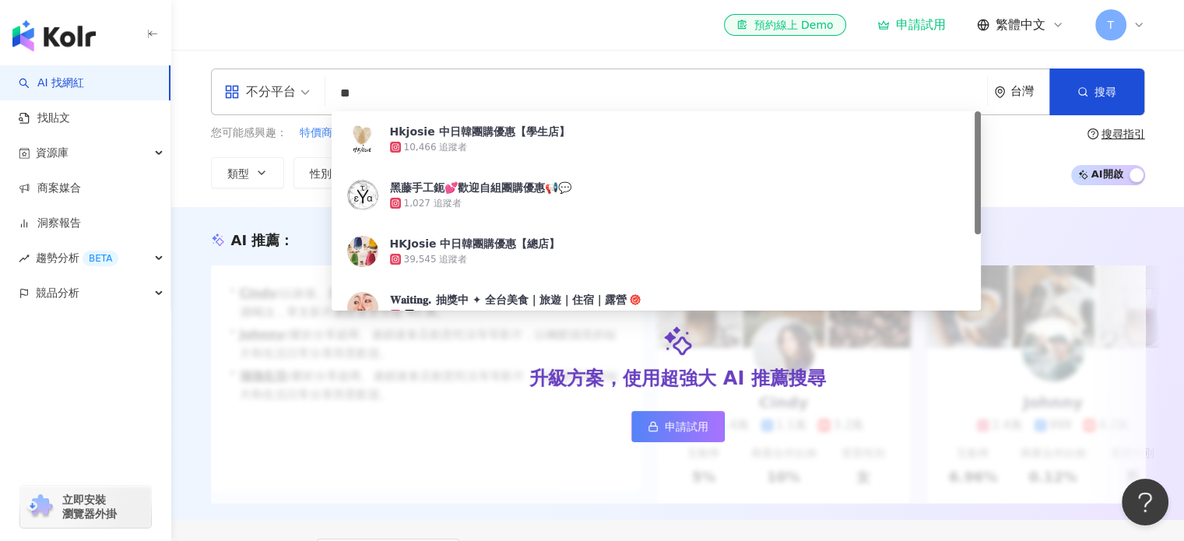
type input "*"
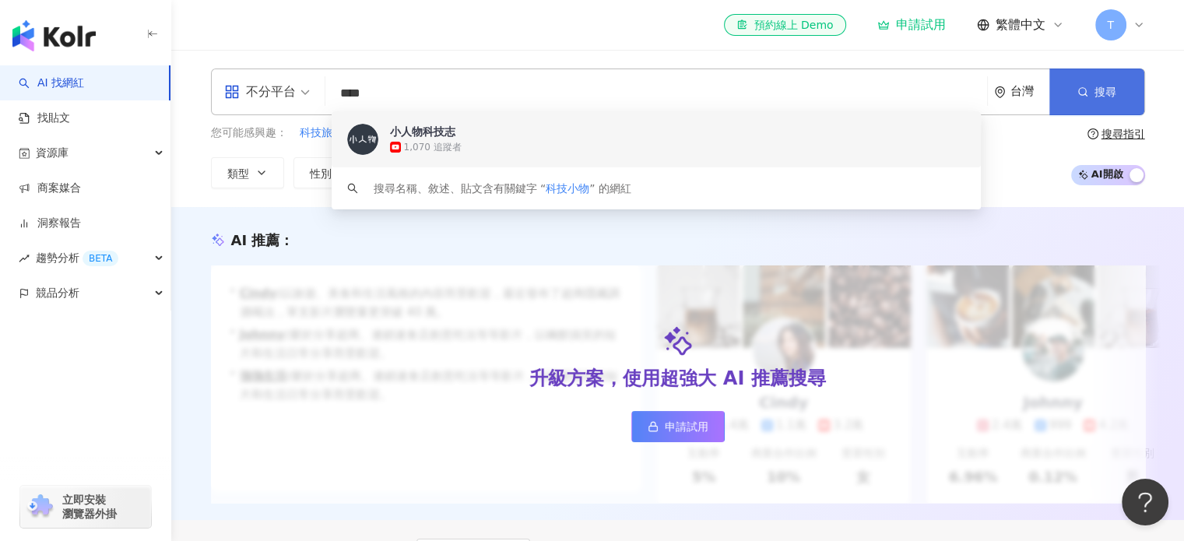
click at [1093, 93] on button "搜尋" at bounding box center [1096, 92] width 95 height 47
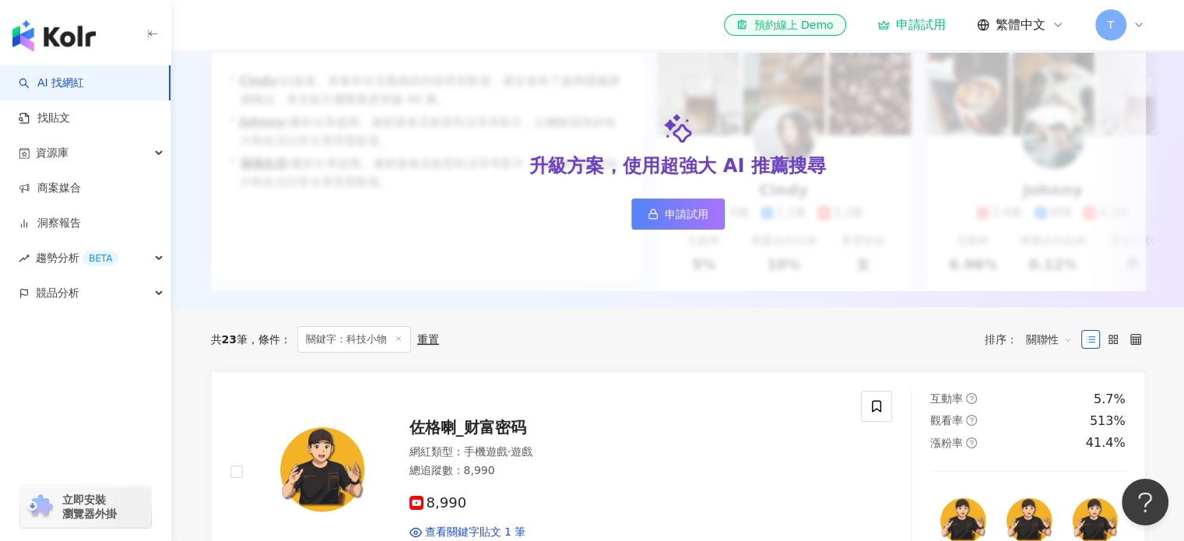
scroll to position [311, 0]
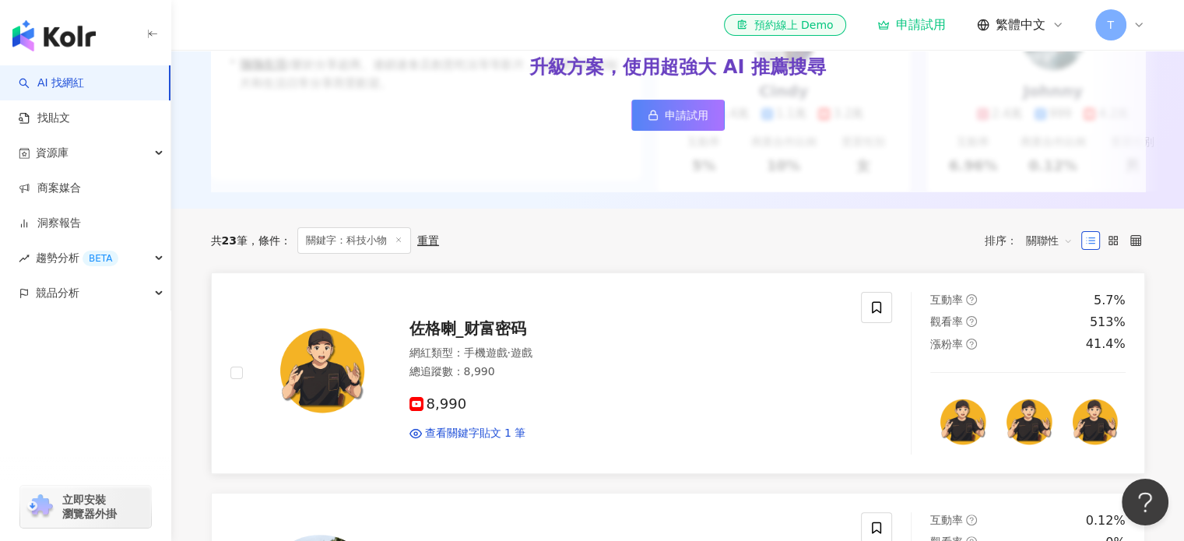
click at [476, 338] on span "佐格喇_财富密码" at bounding box center [467, 328] width 117 height 19
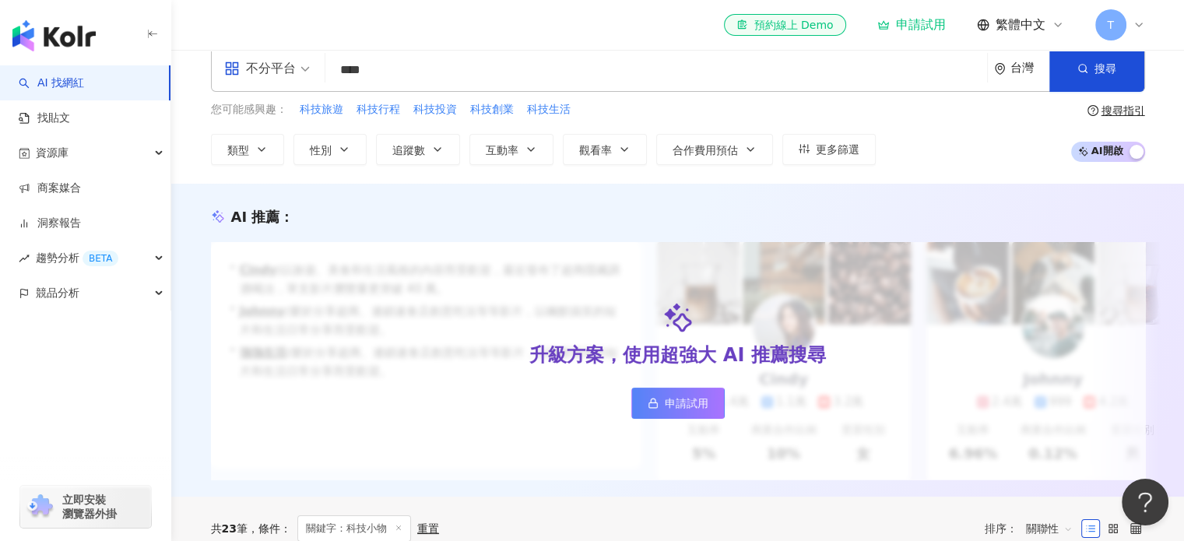
scroll to position [0, 0]
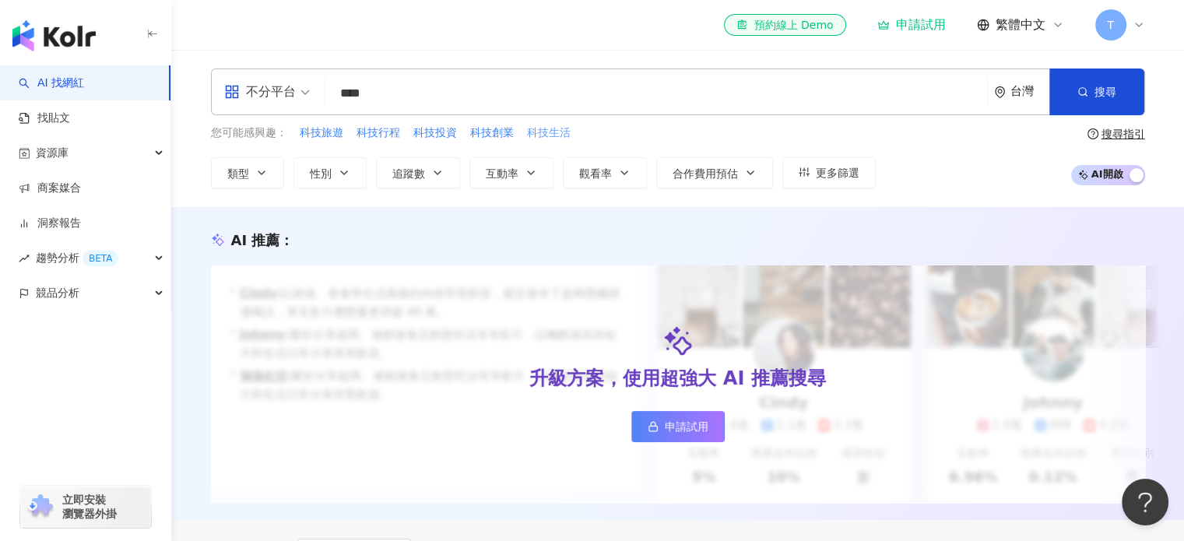
click at [544, 128] on span "科技生活" at bounding box center [549, 133] width 44 height 16
type input "****"
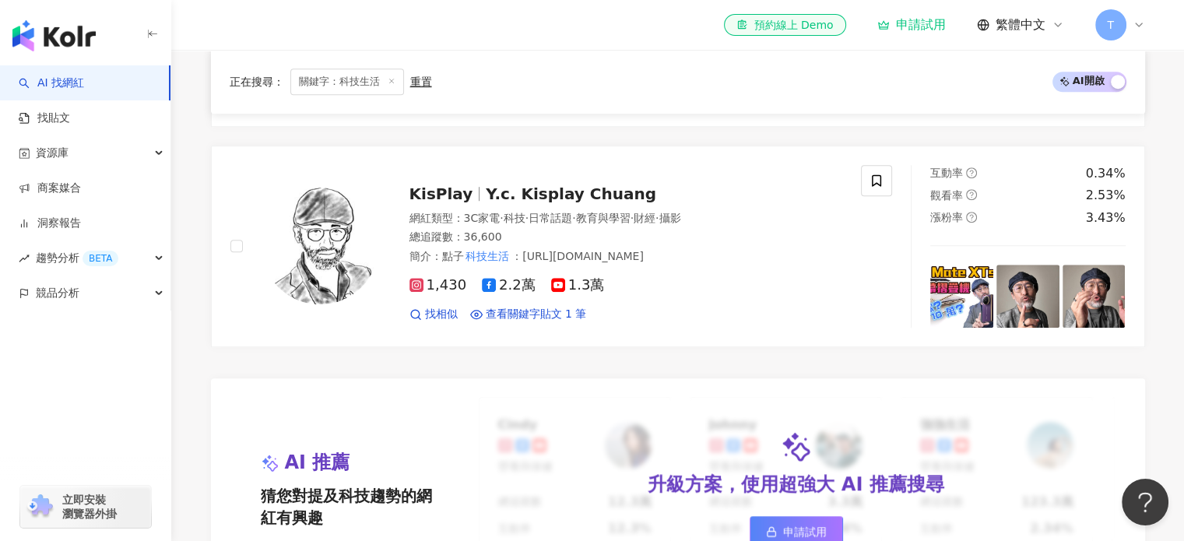
scroll to position [1090, 0]
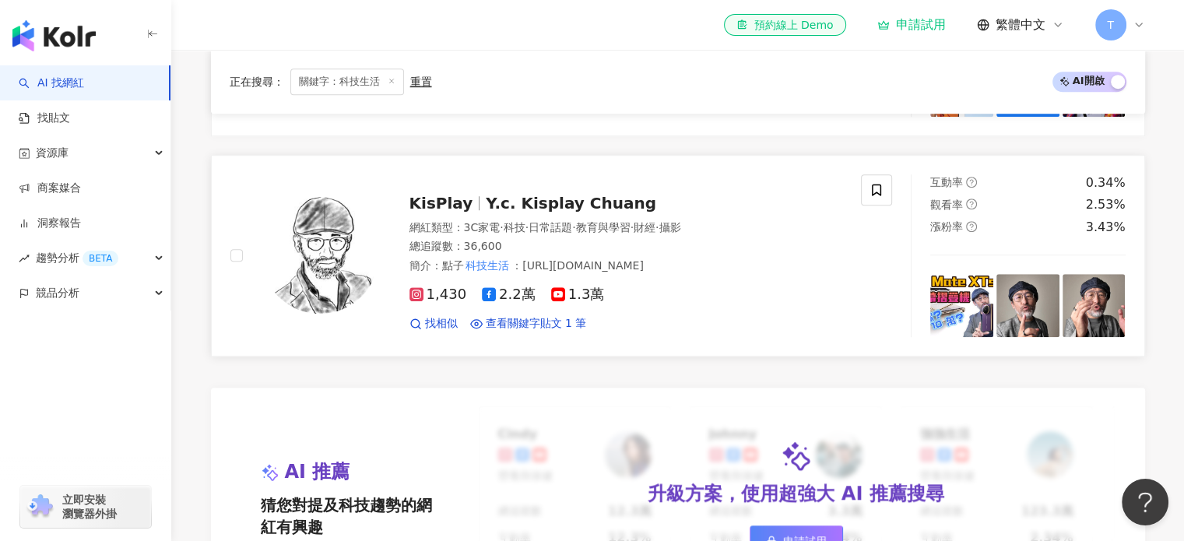
click at [556, 213] on span "Y.c. Kisplay Chuang" at bounding box center [571, 203] width 170 height 19
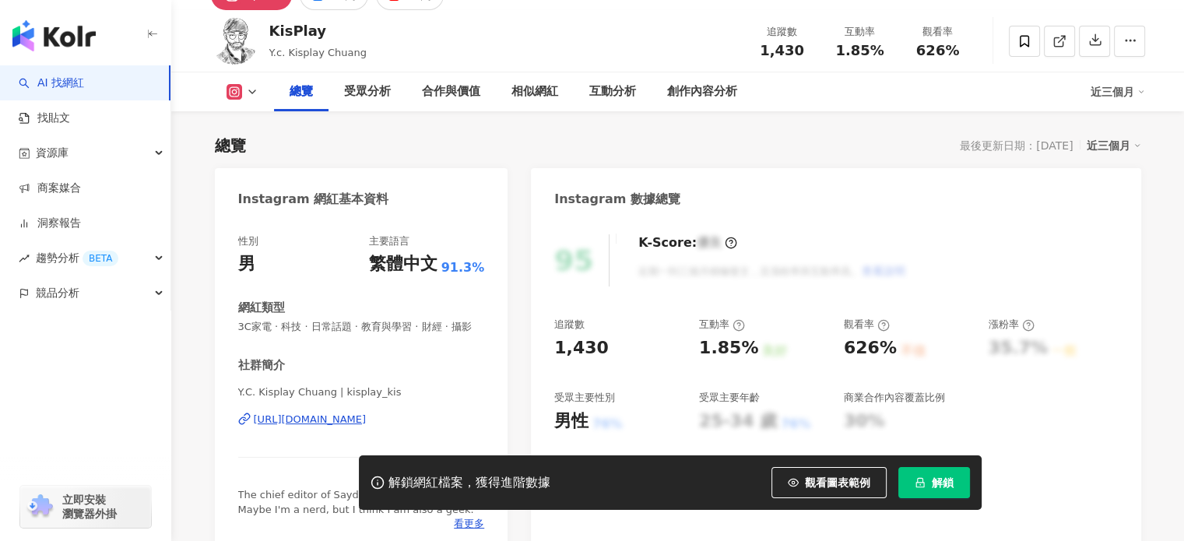
scroll to position [156, 0]
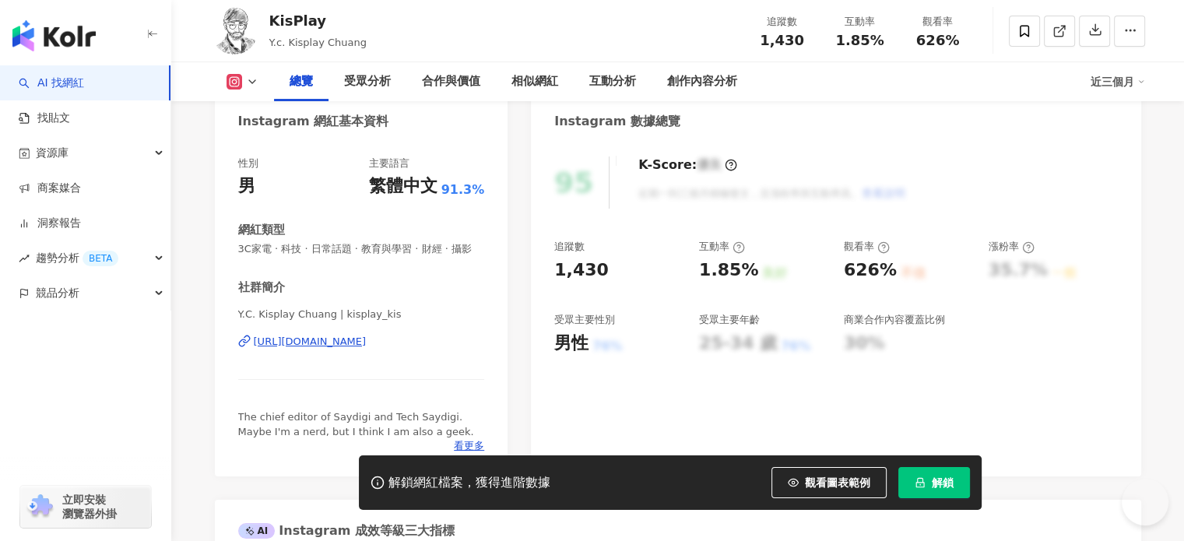
drag, startPoint x: 329, startPoint y: 358, endPoint x: 524, endPoint y: 223, distance: 236.7
click at [329, 349] on div "https://www.instagram.com/kisplay_kis/" at bounding box center [310, 342] width 113 height 14
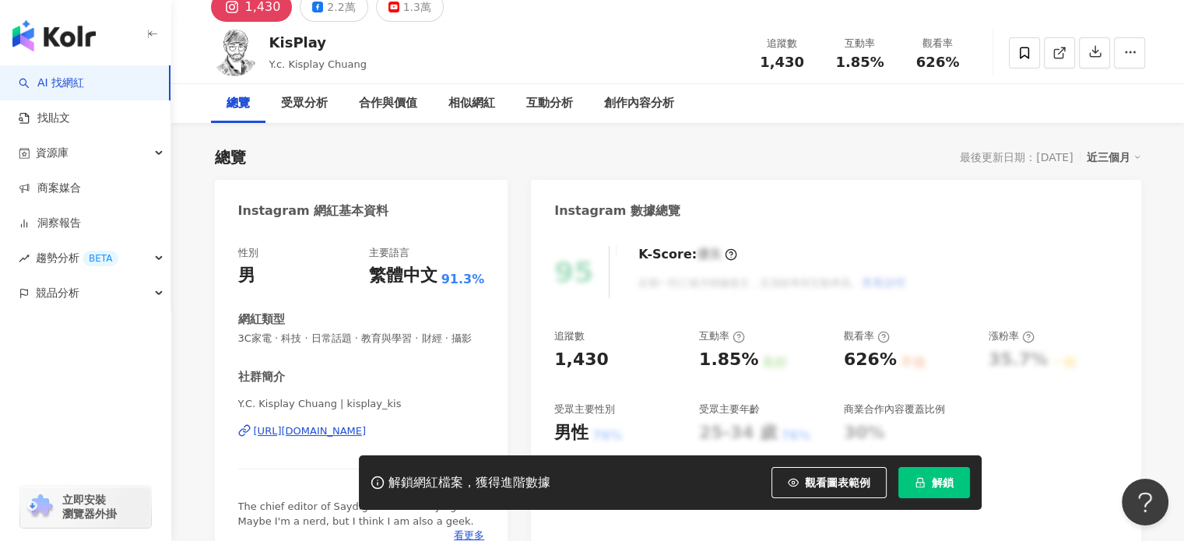
scroll to position [0, 0]
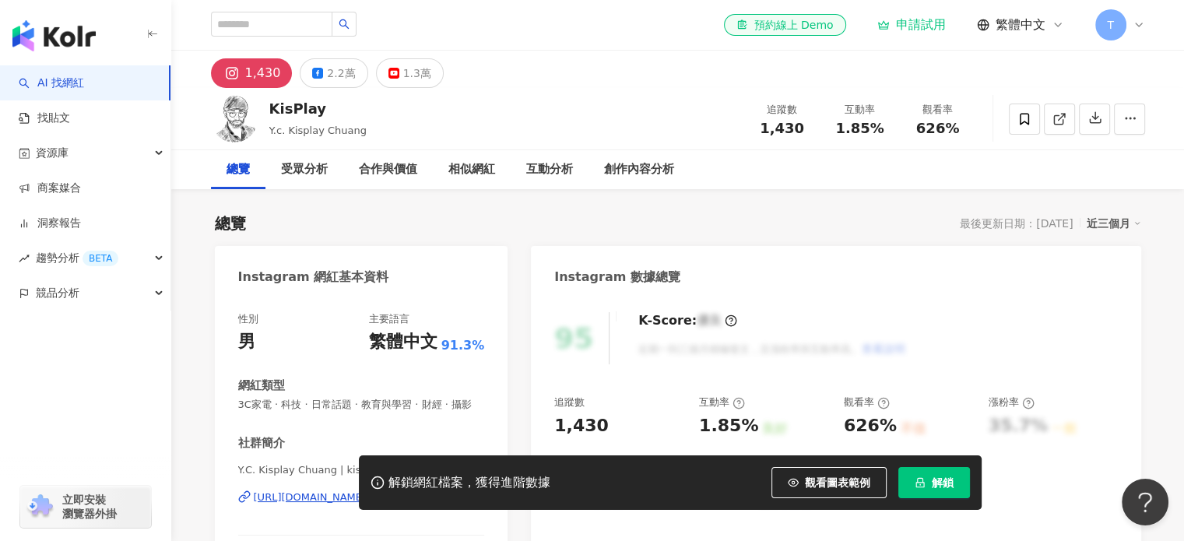
click at [925, 23] on div "申請試用" at bounding box center [911, 25] width 69 height 16
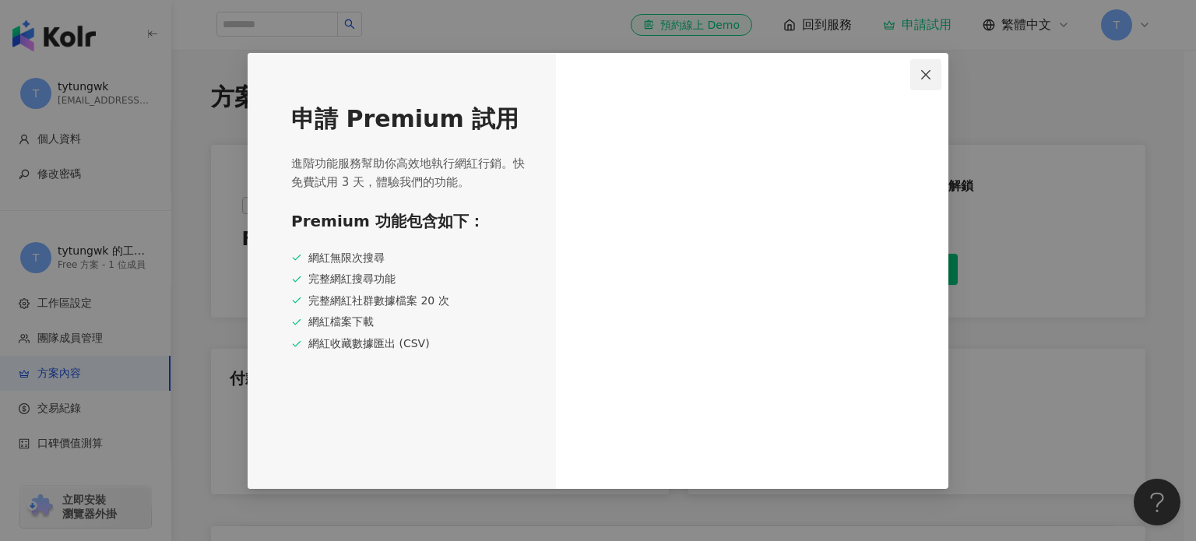
click at [929, 79] on icon "close" at bounding box center [925, 75] width 12 height 12
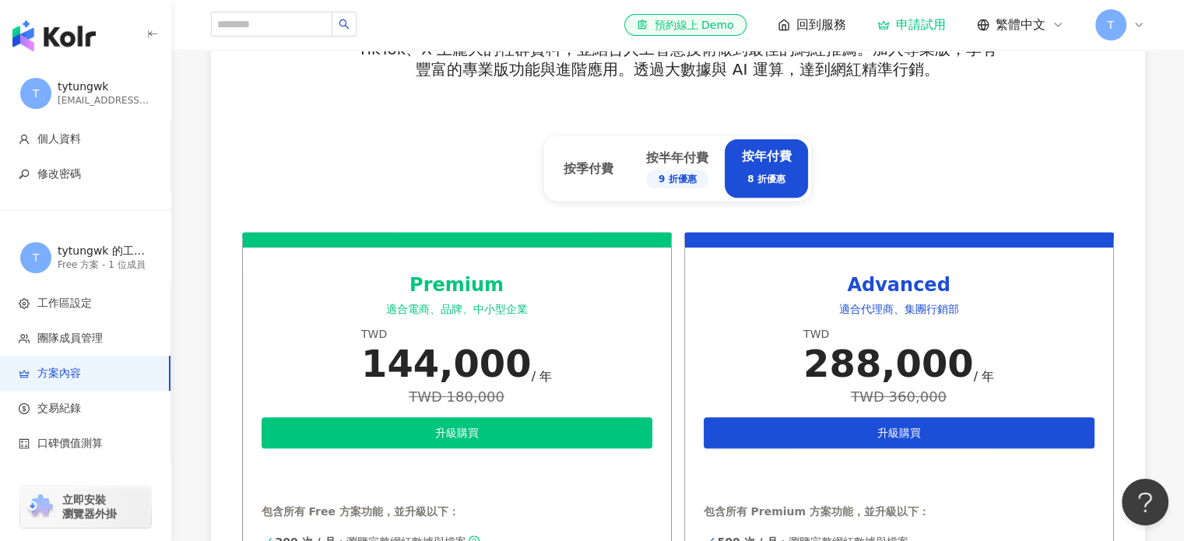
scroll to position [623, 0]
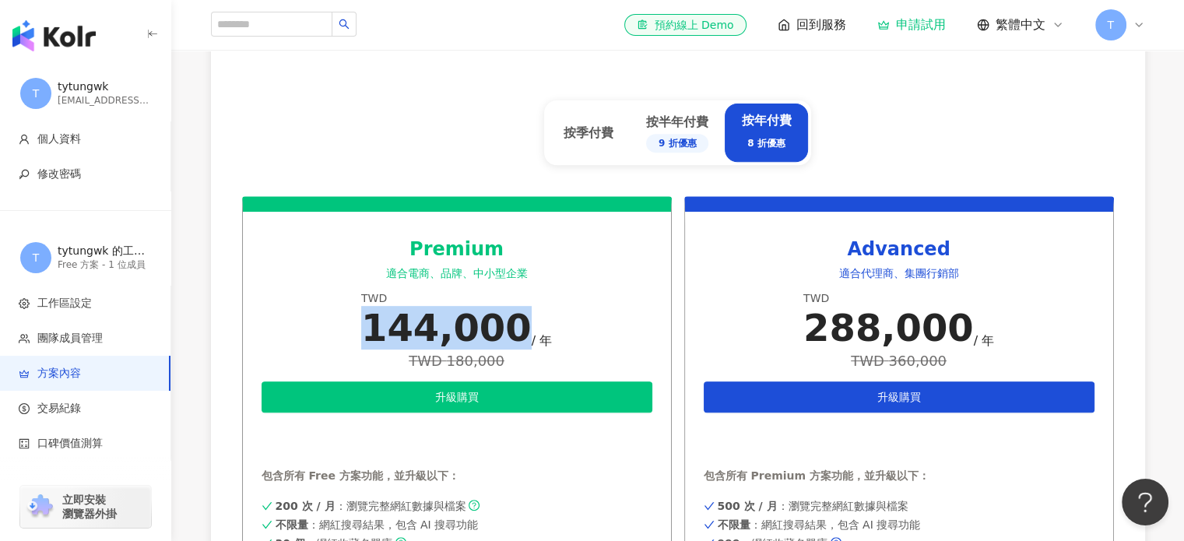
drag, startPoint x: 511, startPoint y: 332, endPoint x: 381, endPoint y: 341, distance: 131.1
click at [381, 341] on div "144,000" at bounding box center [446, 328] width 170 height 44
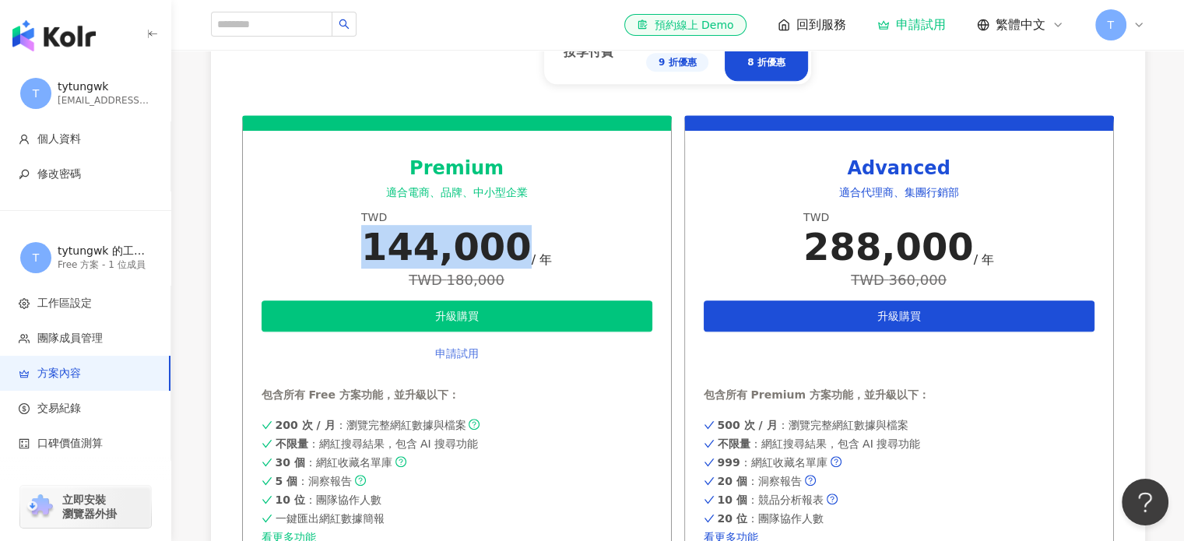
scroll to position [701, 0]
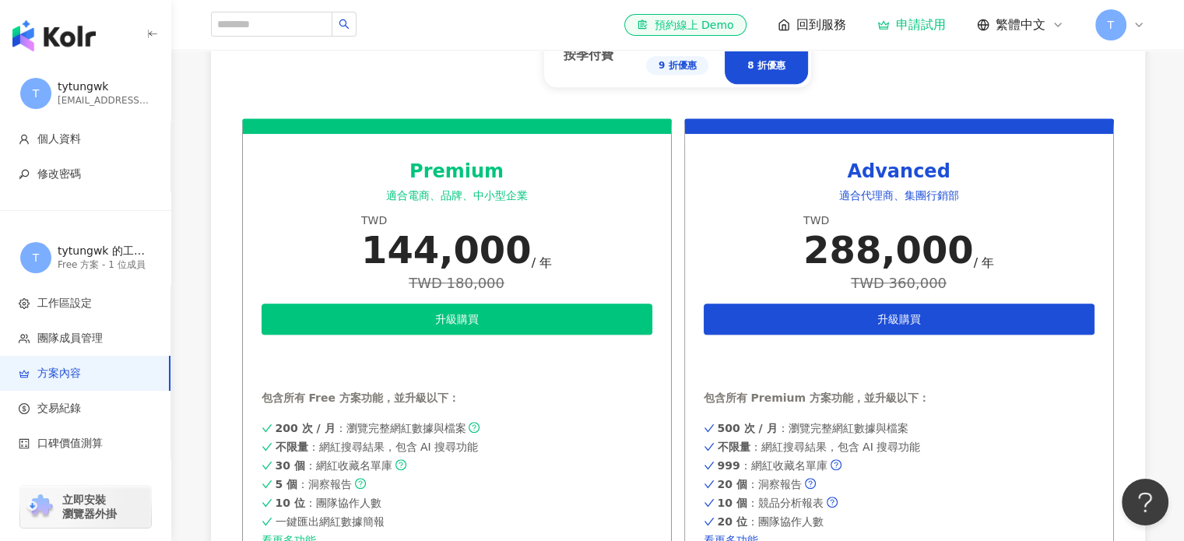
click at [490, 388] on div "Premium 適合電商、品牌、中小型企業 TWD 144,000 / 年 TWD 180,000 升級購買 申請試用 包含所有 Free 方案功能，並升級以…" at bounding box center [457, 345] width 430 height 454
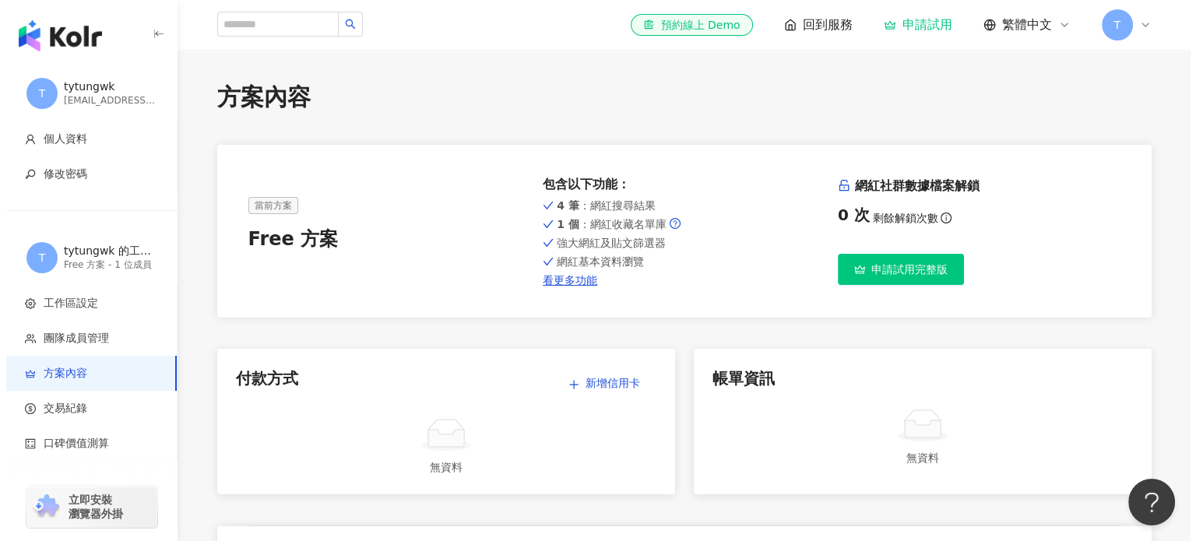
scroll to position [0, 0]
